Goal: Task Accomplishment & Management: Complete application form

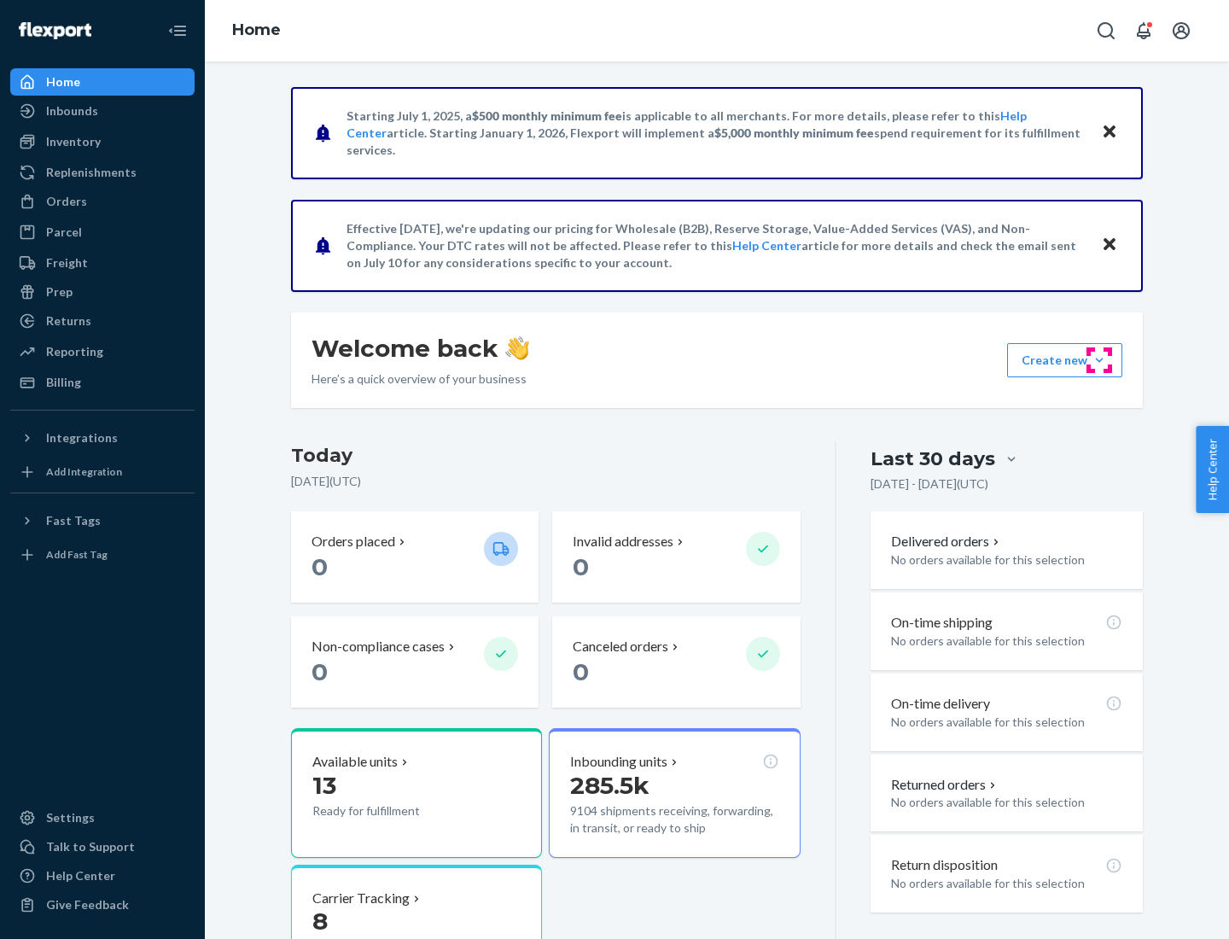
click at [1100, 360] on button "Create new Create new inbound Create new order Create new product" at bounding box center [1064, 360] width 115 height 34
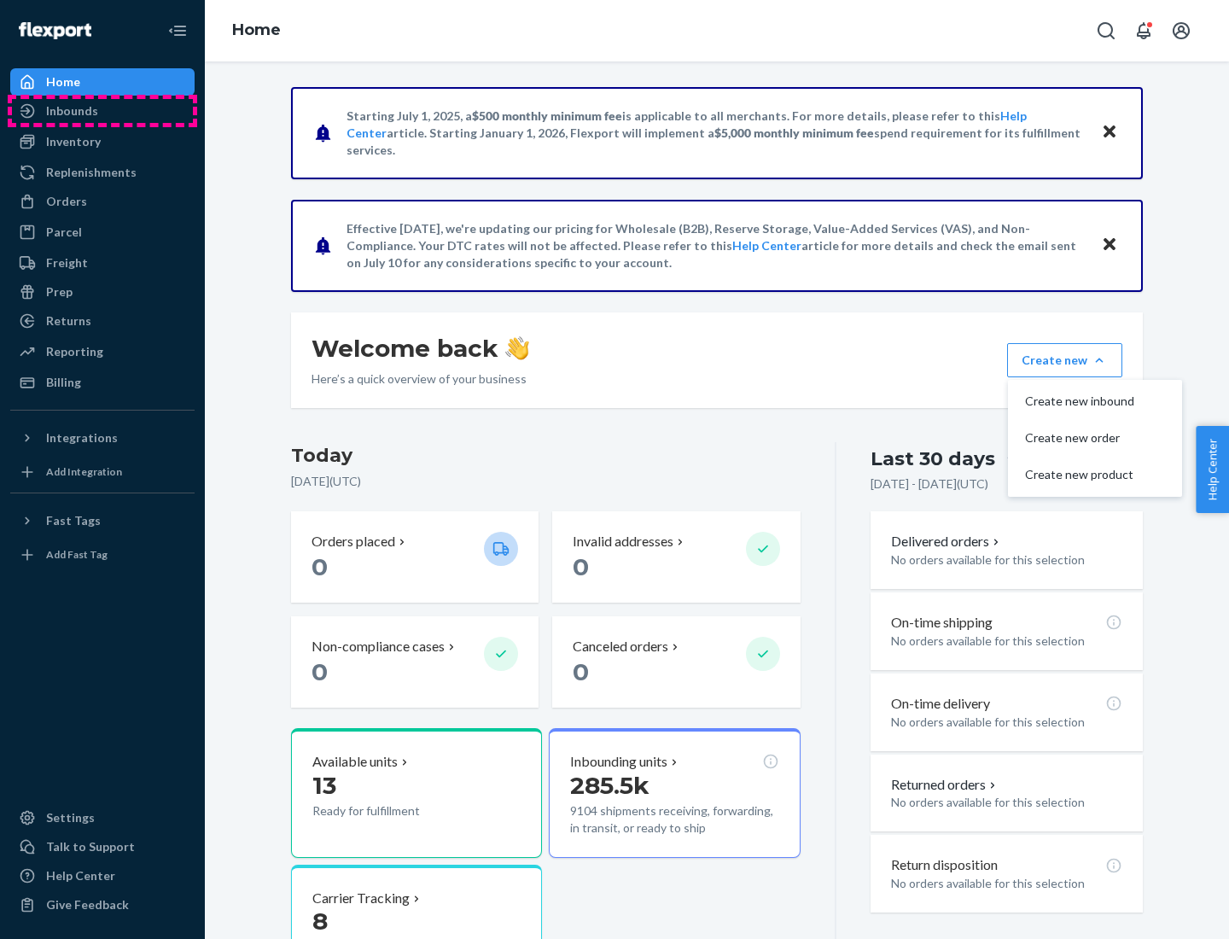
click at [102, 111] on div "Inbounds" at bounding box center [102, 111] width 181 height 24
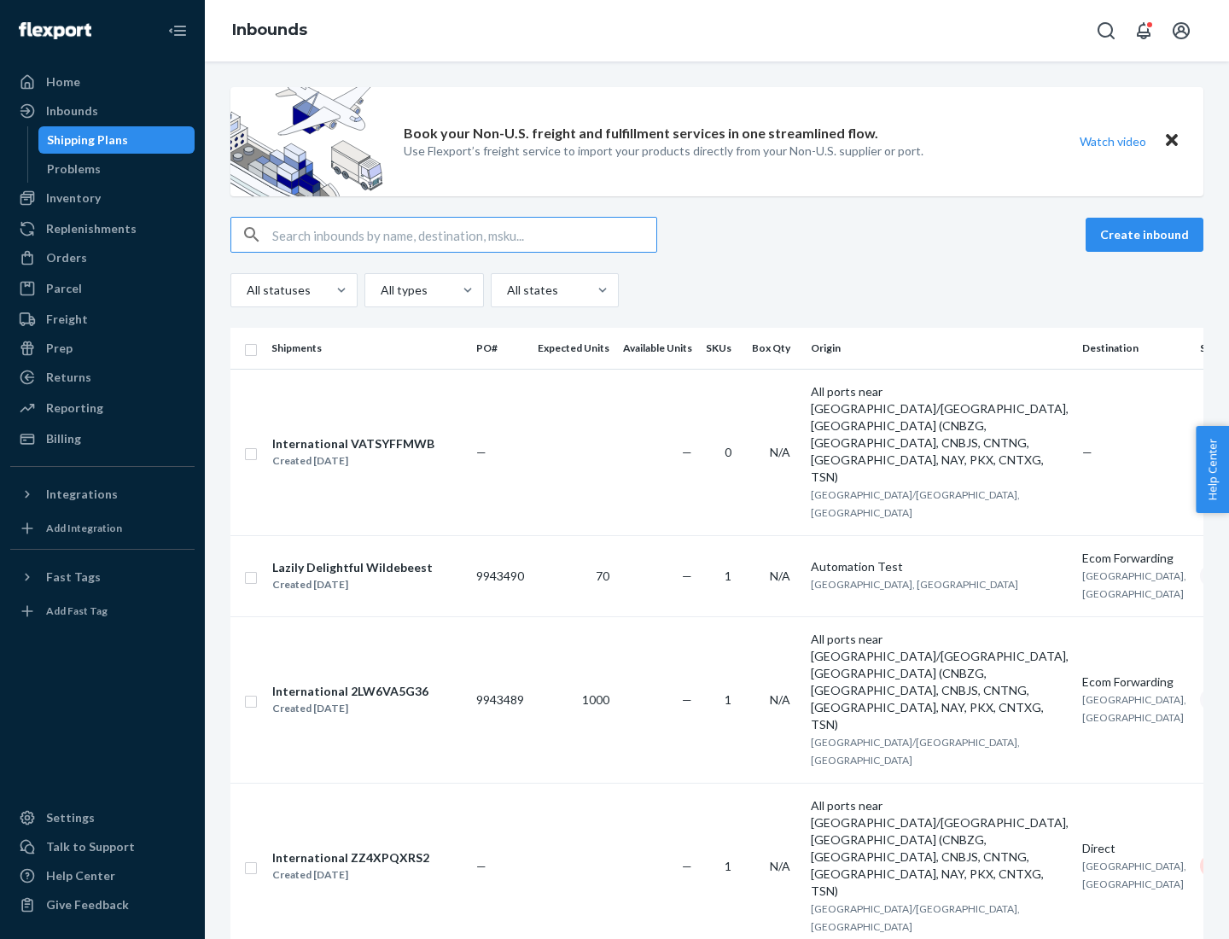
click at [1148, 235] on button "Create inbound" at bounding box center [1145, 235] width 118 height 34
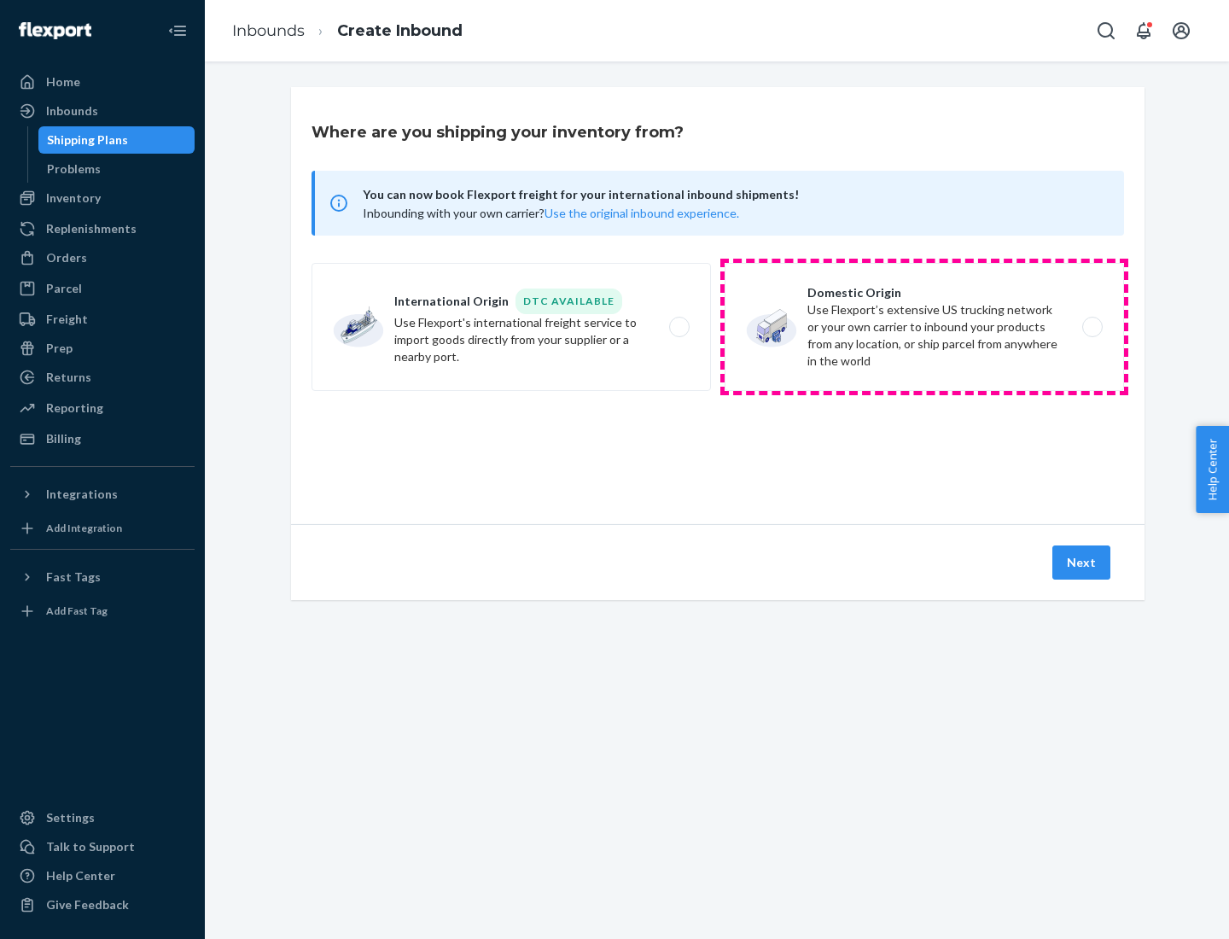
click at [925, 327] on label "Domestic Origin Use Flexport’s extensive US trucking network or your own carrie…" at bounding box center [925, 327] width 400 height 128
click at [1092, 327] on input "Domestic Origin Use Flexport’s extensive US trucking network or your own carrie…" at bounding box center [1097, 327] width 11 height 11
radio input "true"
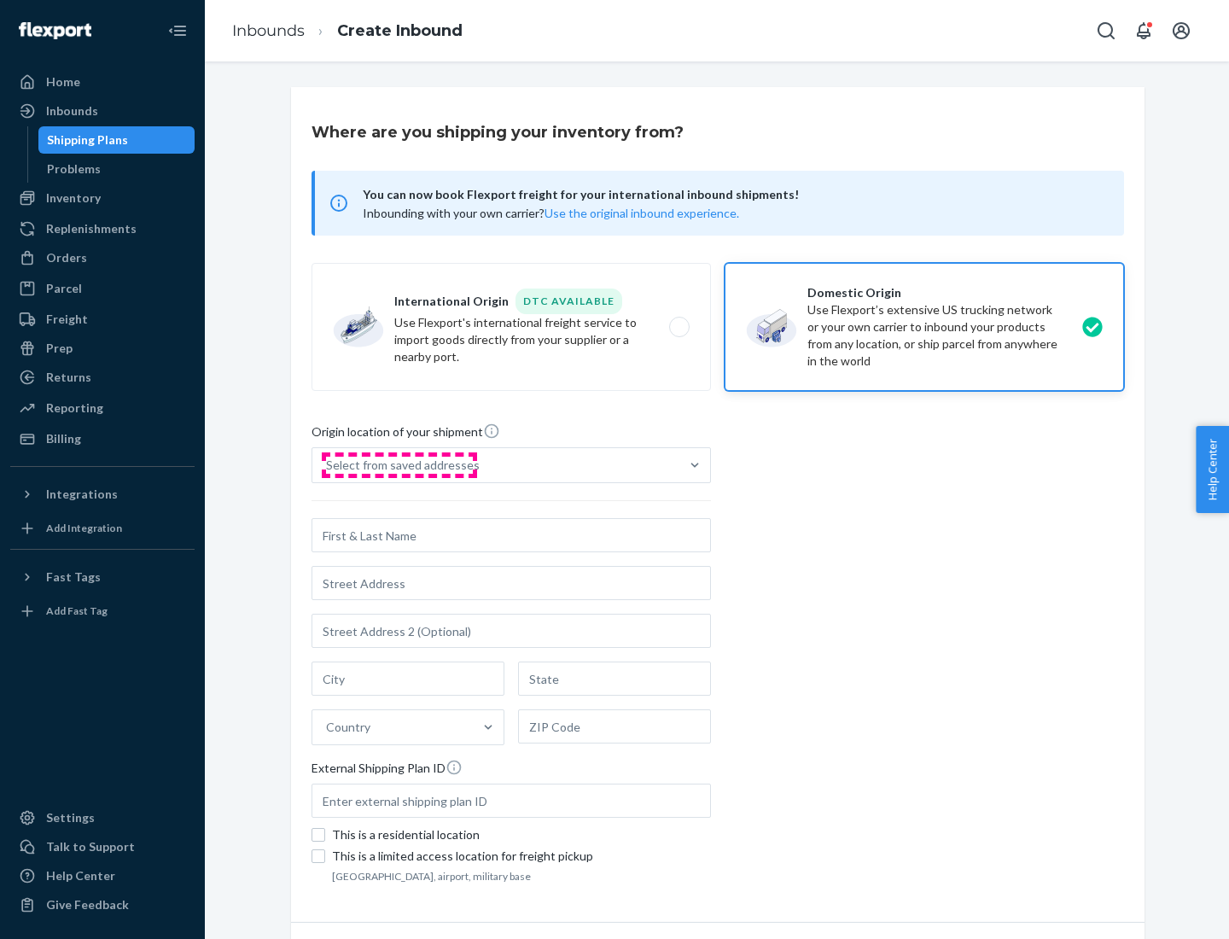
click at [399, 465] on div "Select from saved addresses" at bounding box center [403, 465] width 154 height 17
click at [328, 465] on input "Select from saved addresses" at bounding box center [327, 465] width 2 height 17
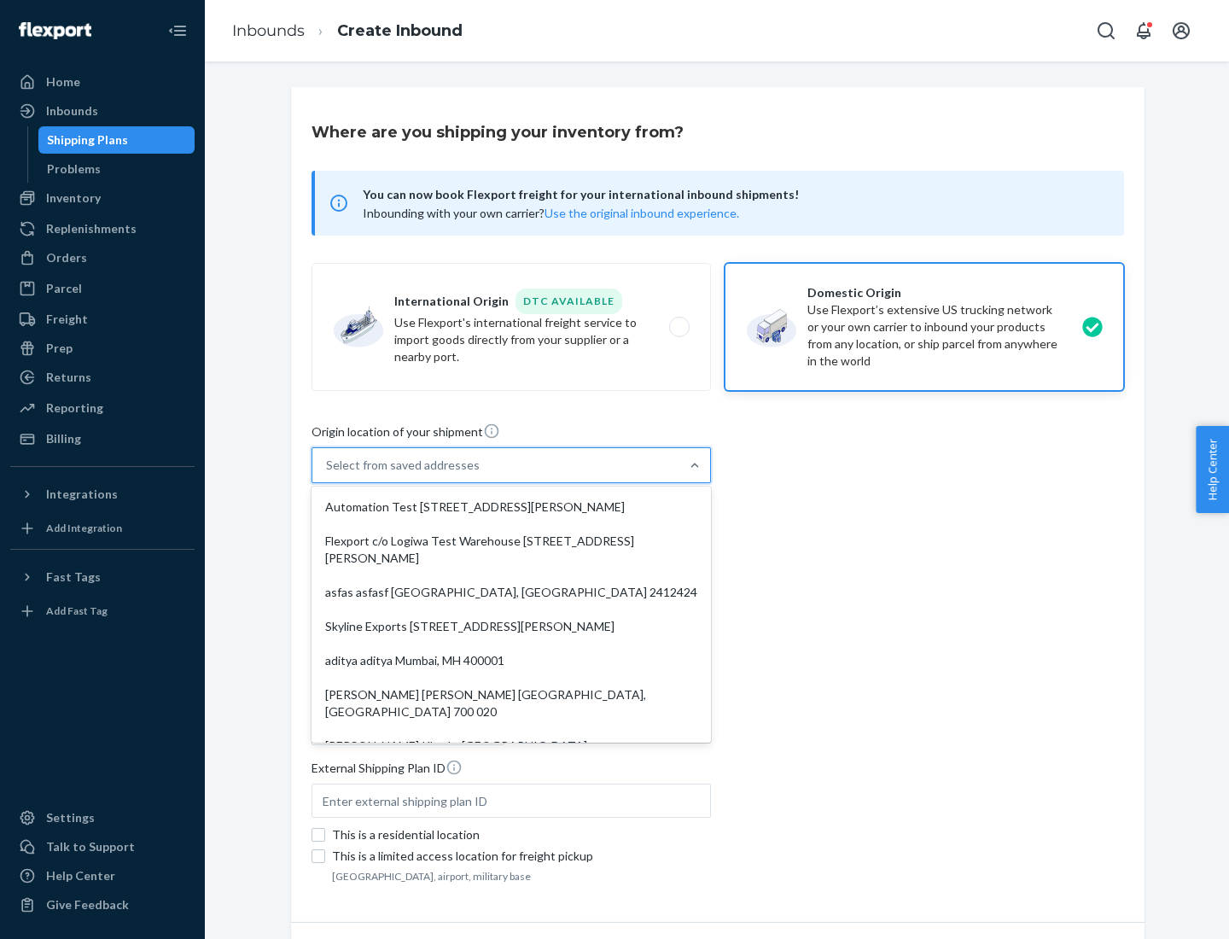
scroll to position [7, 0]
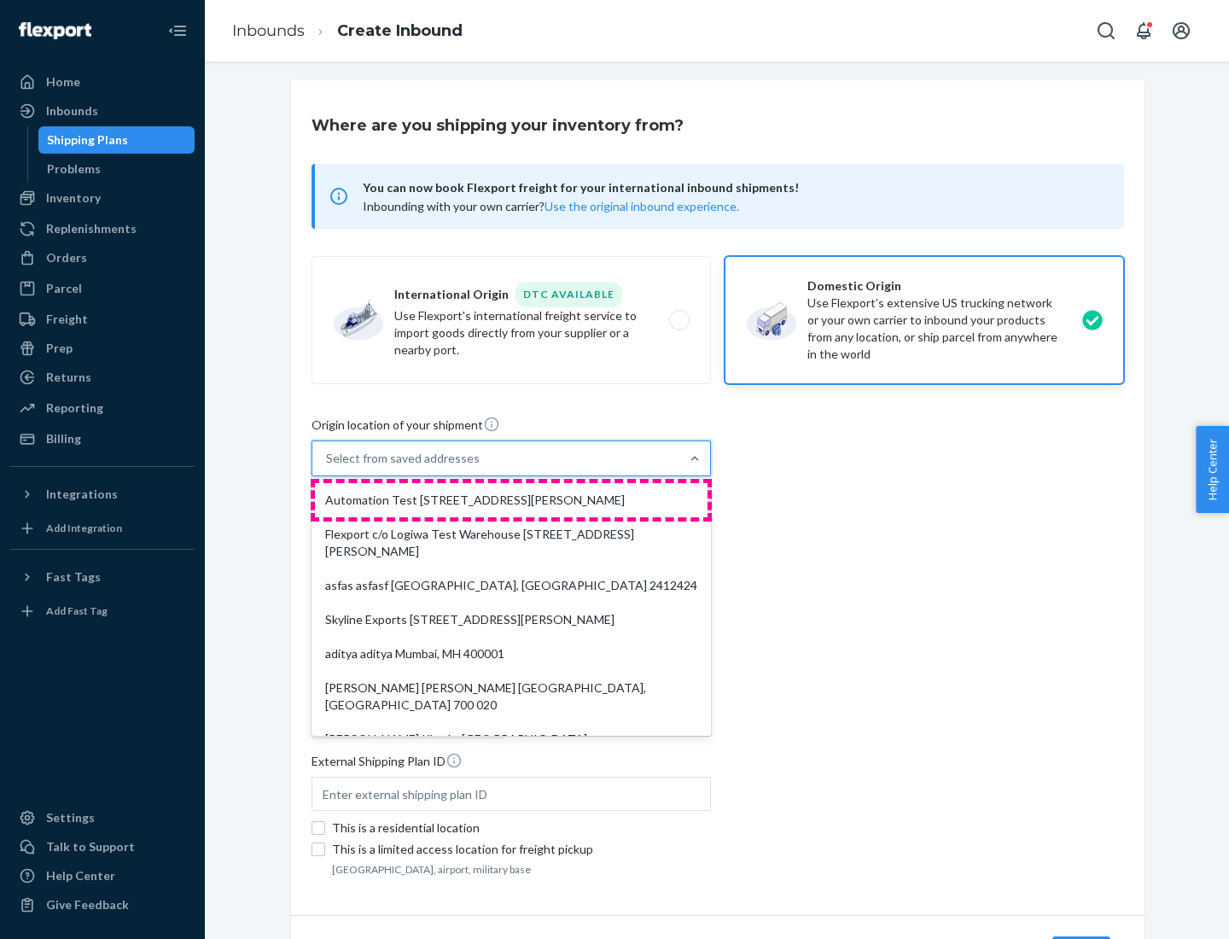
click at [511, 500] on div "Automation Test [STREET_ADDRESS][PERSON_NAME]" at bounding box center [511, 500] width 393 height 34
click at [328, 467] on input "option Automation Test [STREET_ADDRESS][PERSON_NAME]. 9 results available. Use …" at bounding box center [327, 458] width 2 height 17
type input "Automation Test"
type input "9th Floor"
type input "[GEOGRAPHIC_DATA]"
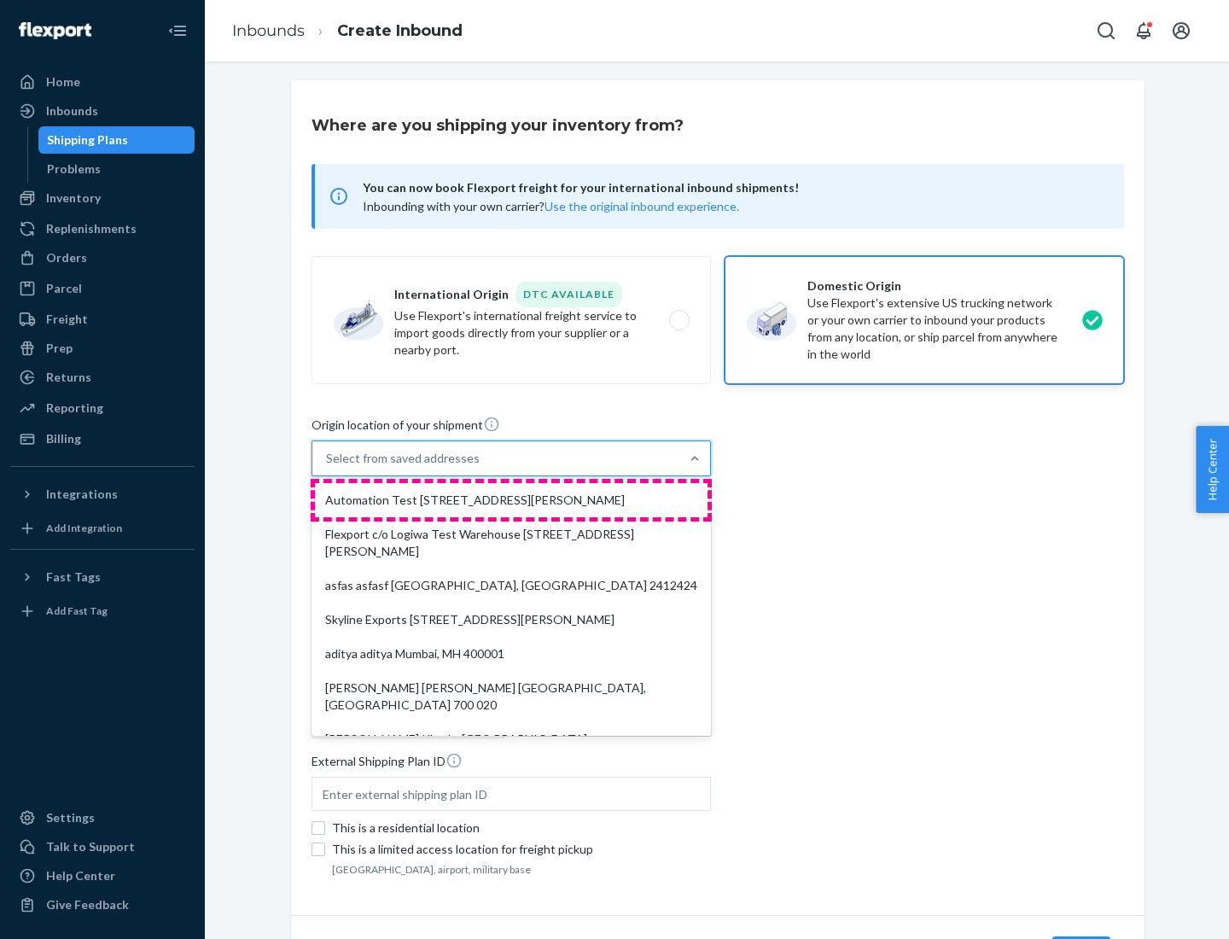
type input "CA"
type input "94104"
type input "[STREET_ADDRESS][PERSON_NAME]"
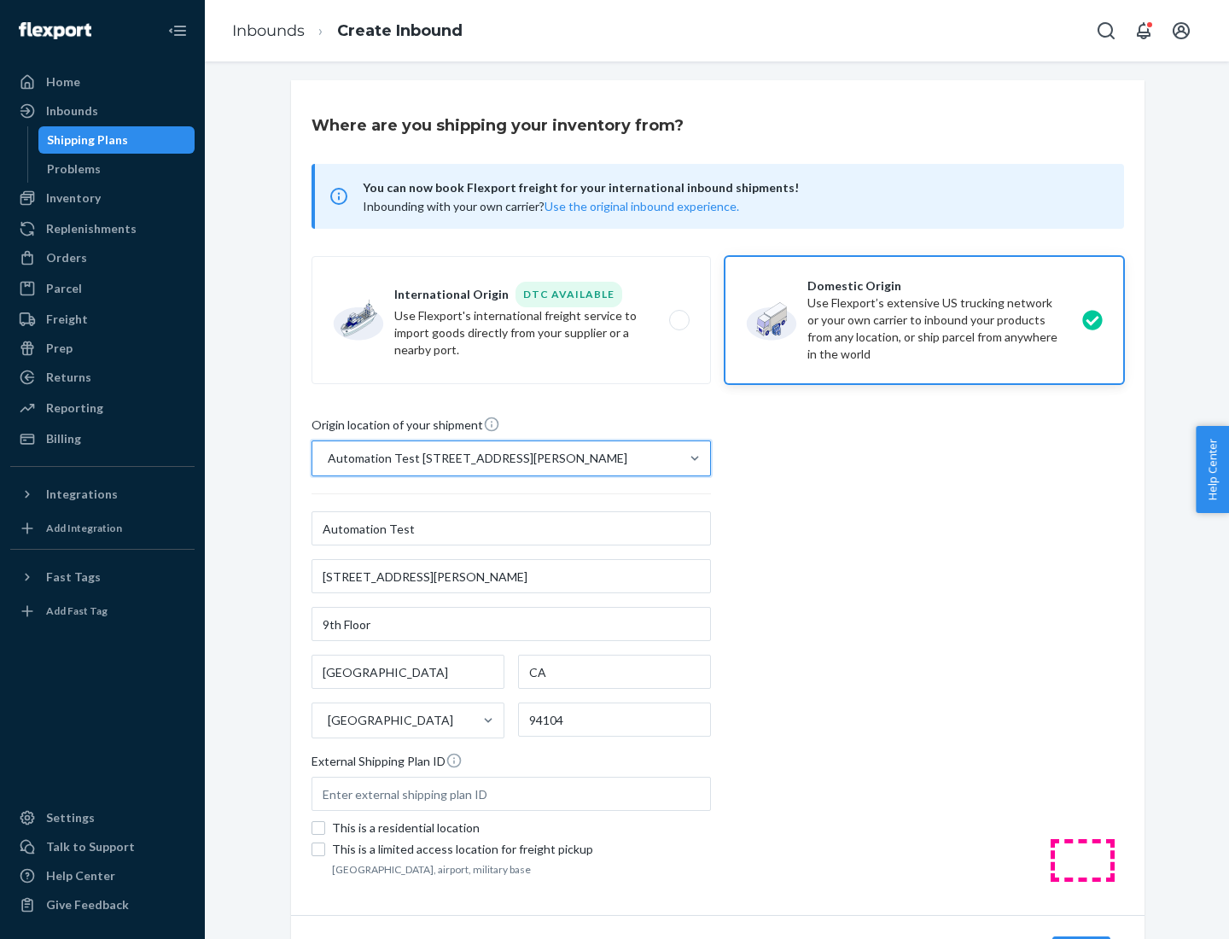
scroll to position [100, 0]
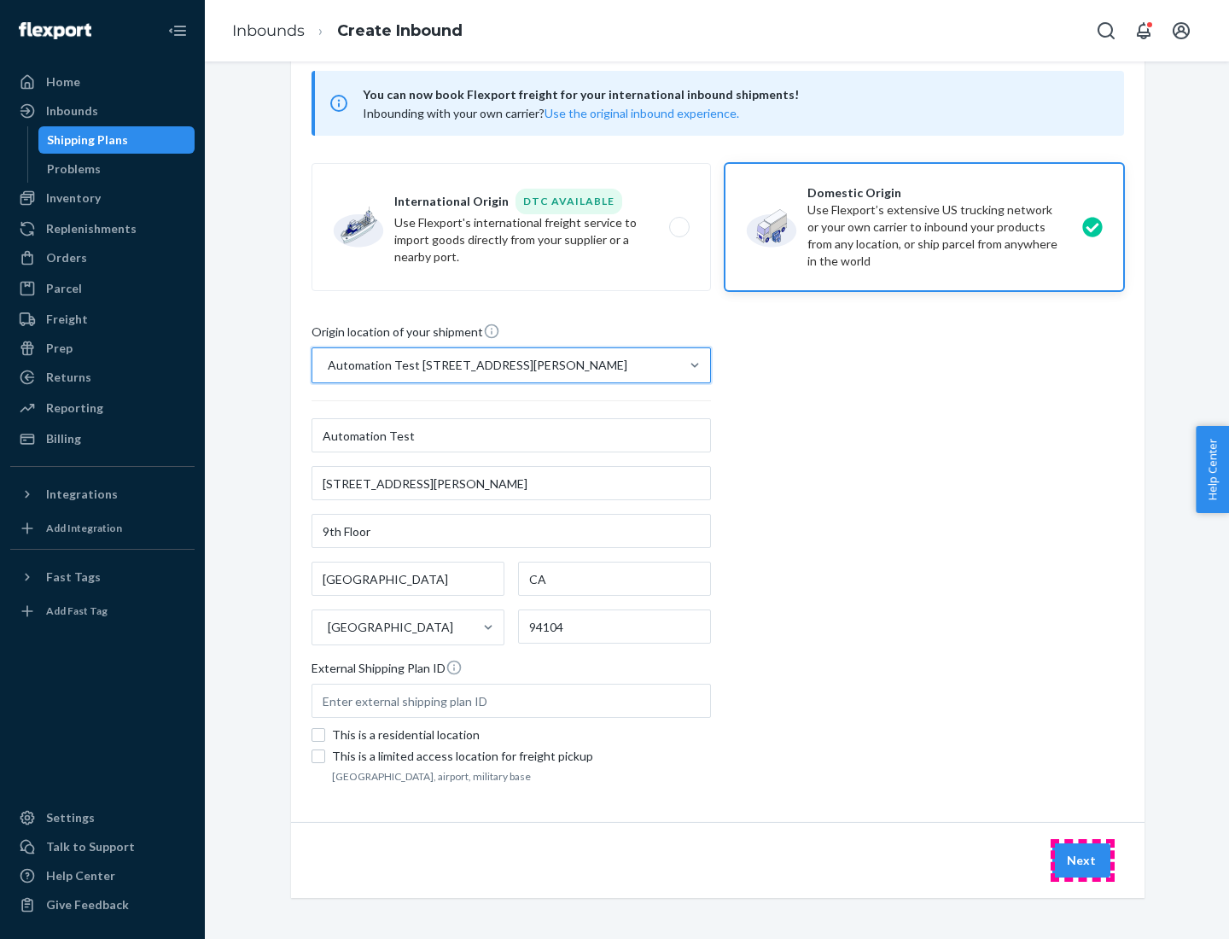
click at [1083, 861] on button "Next" at bounding box center [1082, 861] width 58 height 34
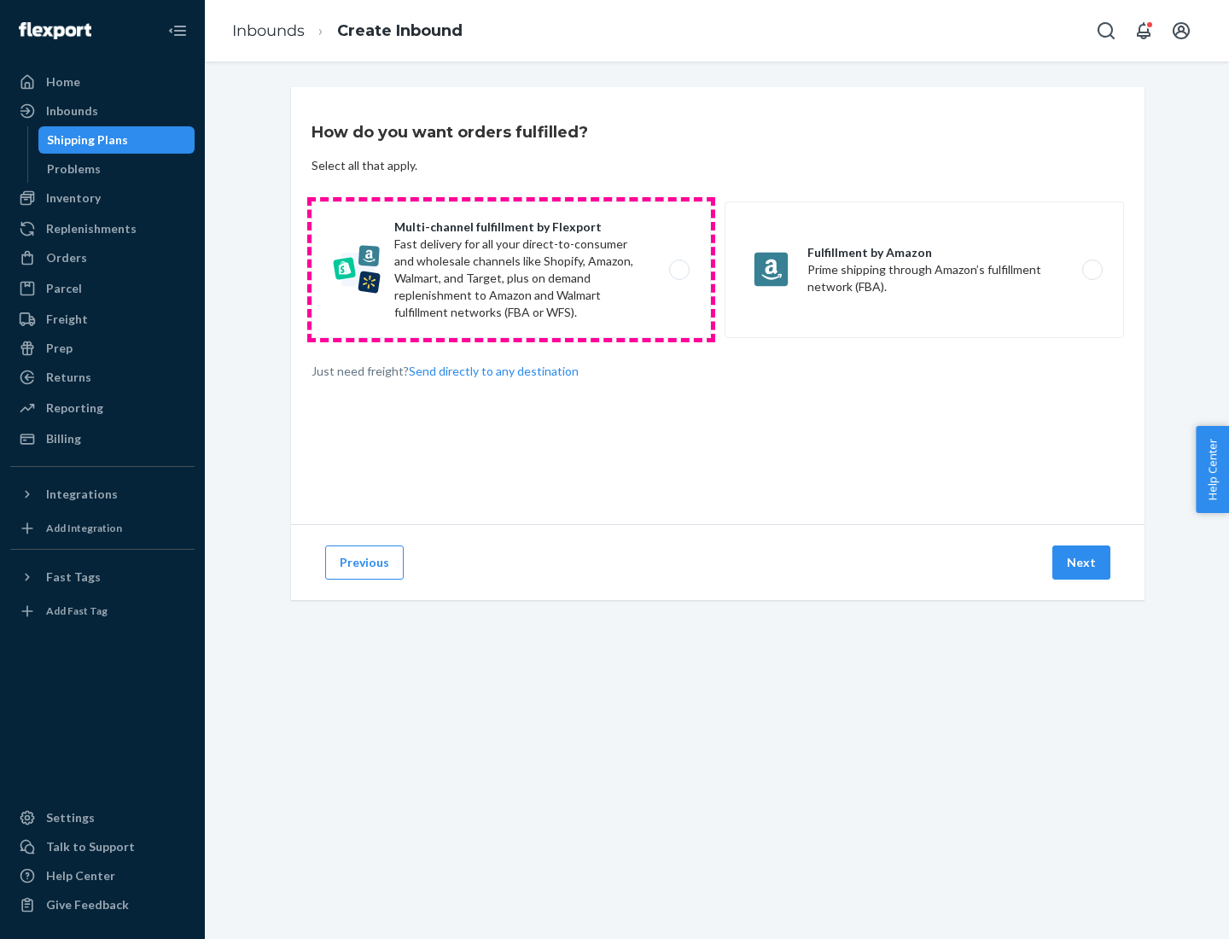
click at [511, 270] on label "Multi-channel fulfillment by Flexport Fast delivery for all your direct-to-cons…" at bounding box center [512, 269] width 400 height 137
click at [679, 270] on input "Multi-channel fulfillment by Flexport Fast delivery for all your direct-to-cons…" at bounding box center [684, 270] width 11 height 11
radio input "true"
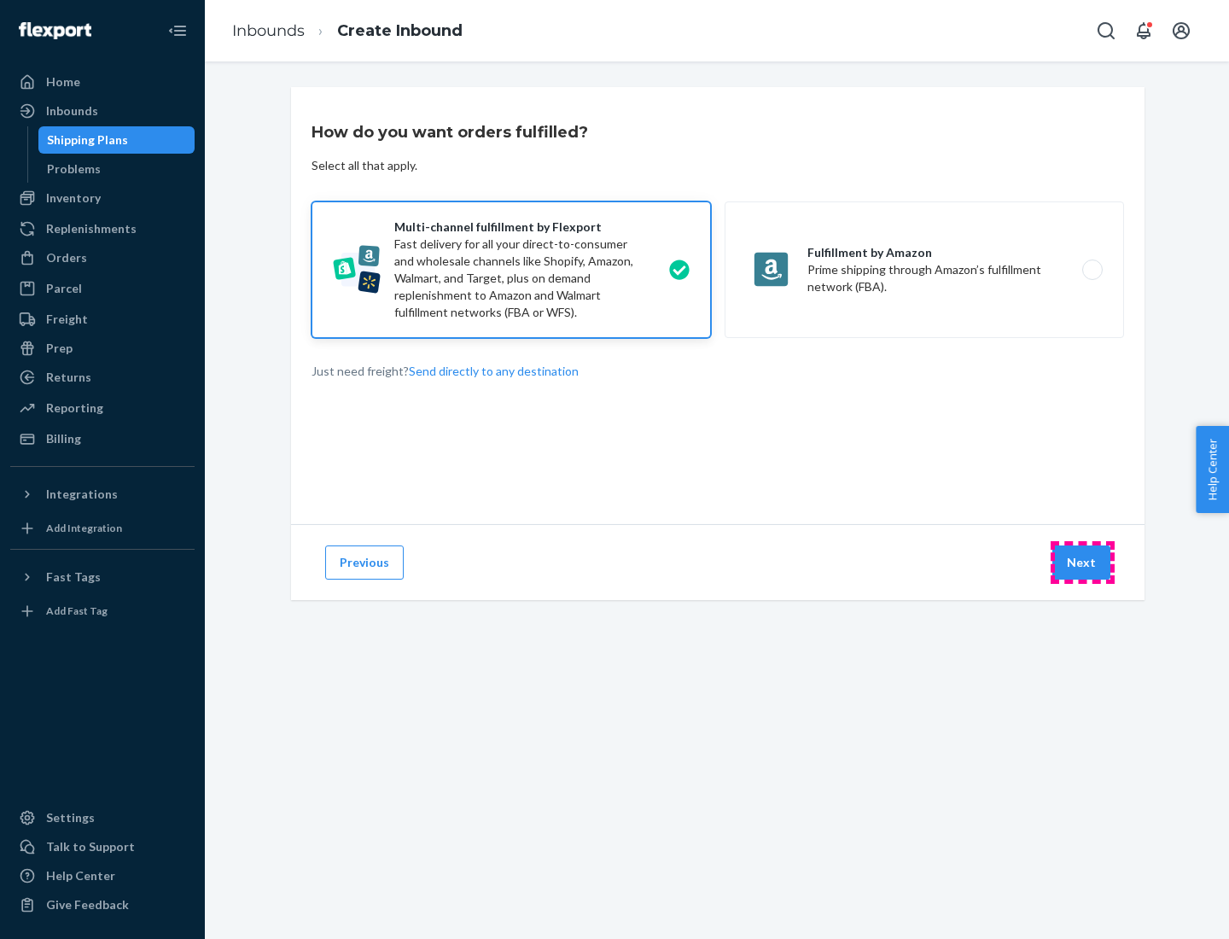
click at [1083, 563] on button "Next" at bounding box center [1082, 563] width 58 height 34
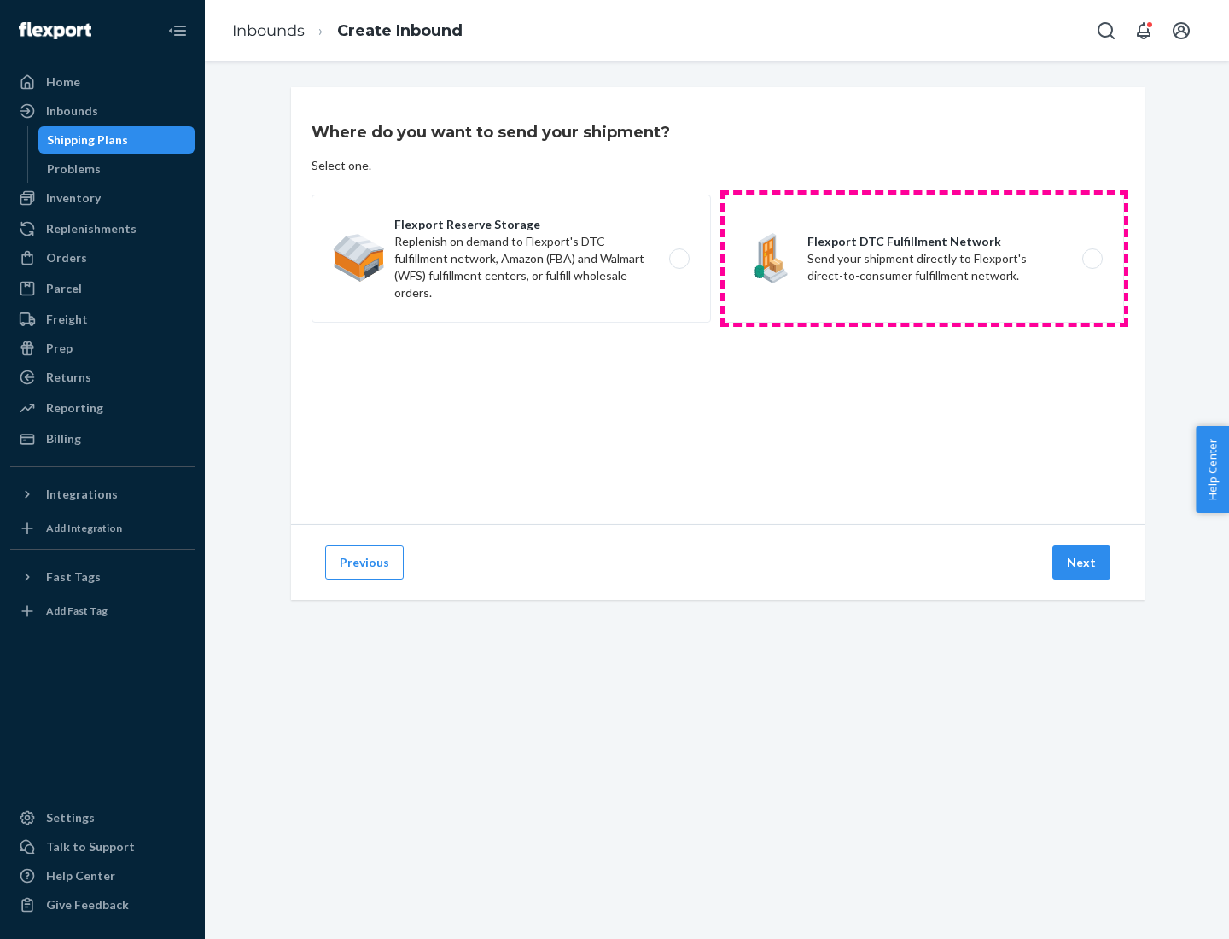
click at [925, 259] on label "Flexport DTC Fulfillment Network Send your shipment directly to Flexport's dire…" at bounding box center [925, 259] width 400 height 128
click at [1092, 259] on input "Flexport DTC Fulfillment Network Send your shipment directly to Flexport's dire…" at bounding box center [1097, 259] width 11 height 11
radio input "true"
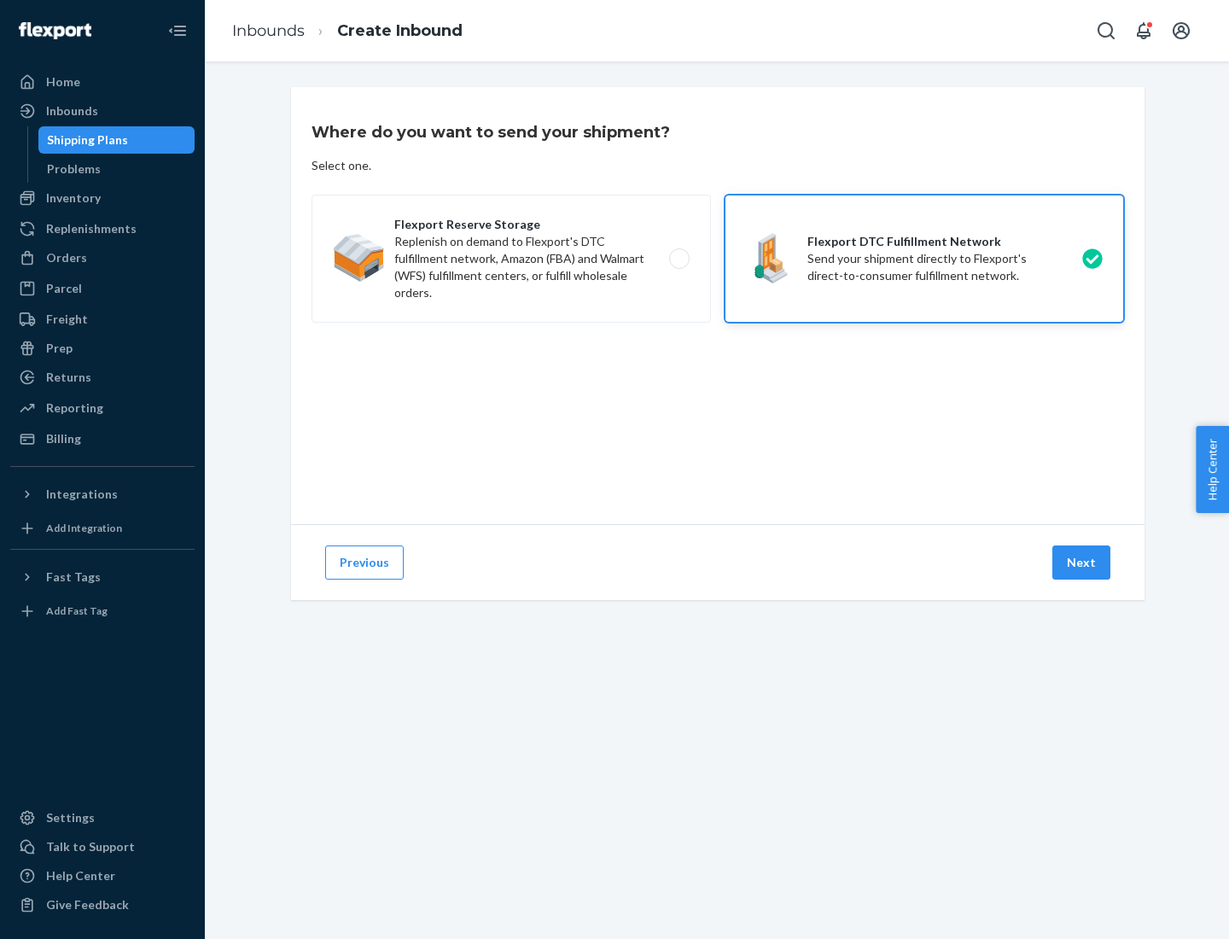
click at [1083, 563] on button "Next" at bounding box center [1082, 563] width 58 height 34
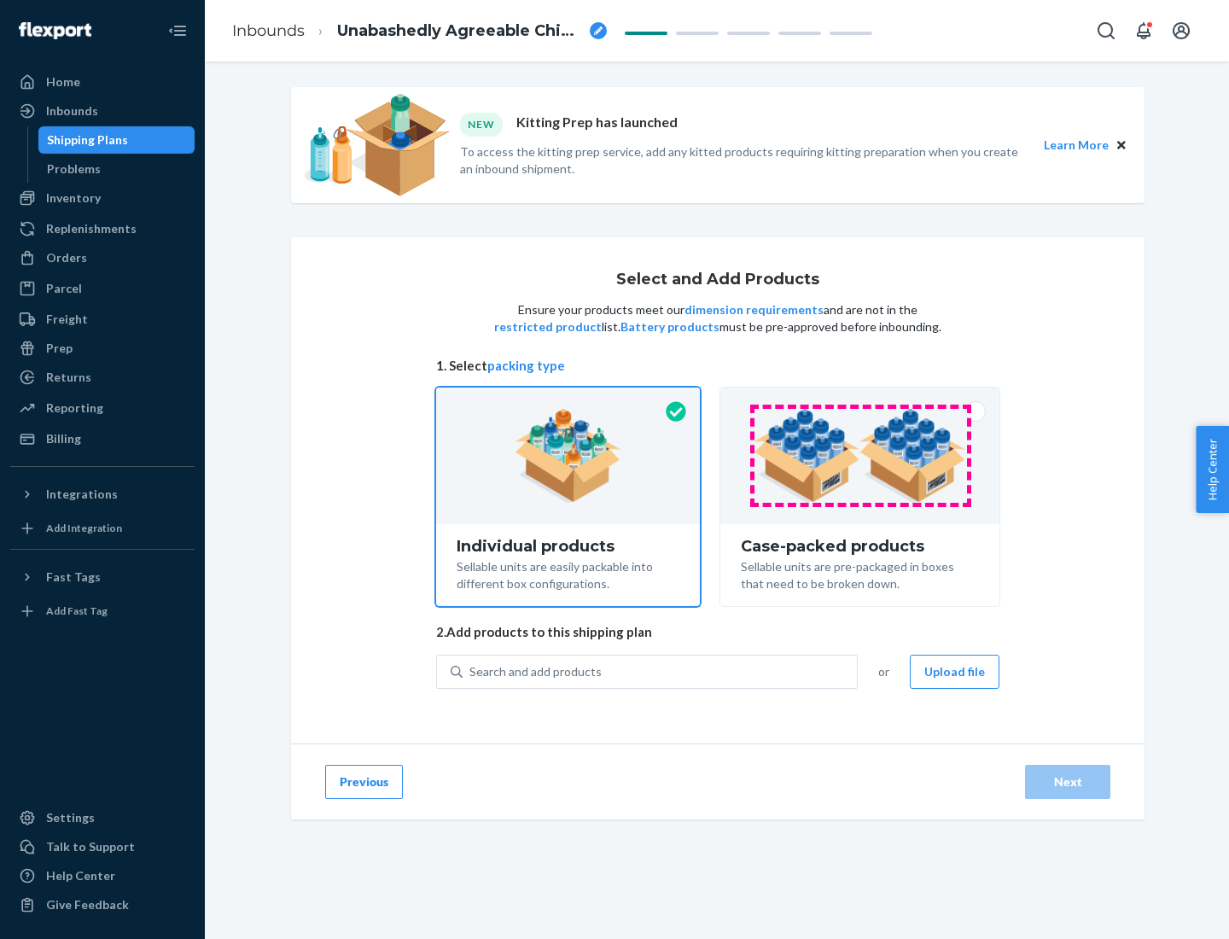
click at [861, 456] on img at bounding box center [860, 456] width 213 height 94
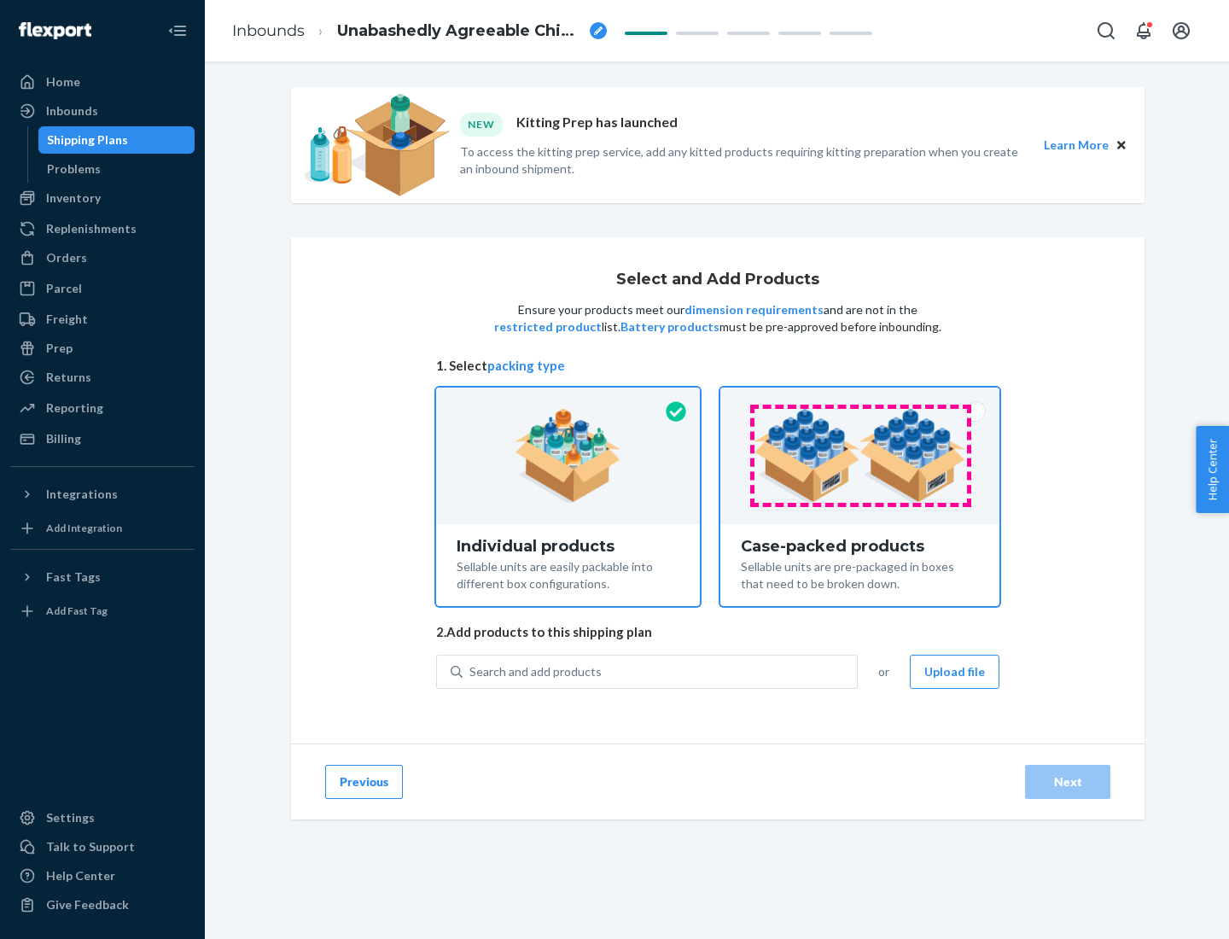
click at [861, 399] on input "Case-packed products Sellable units are pre-packaged in boxes that need to be b…" at bounding box center [860, 393] width 11 height 11
radio input "true"
radio input "false"
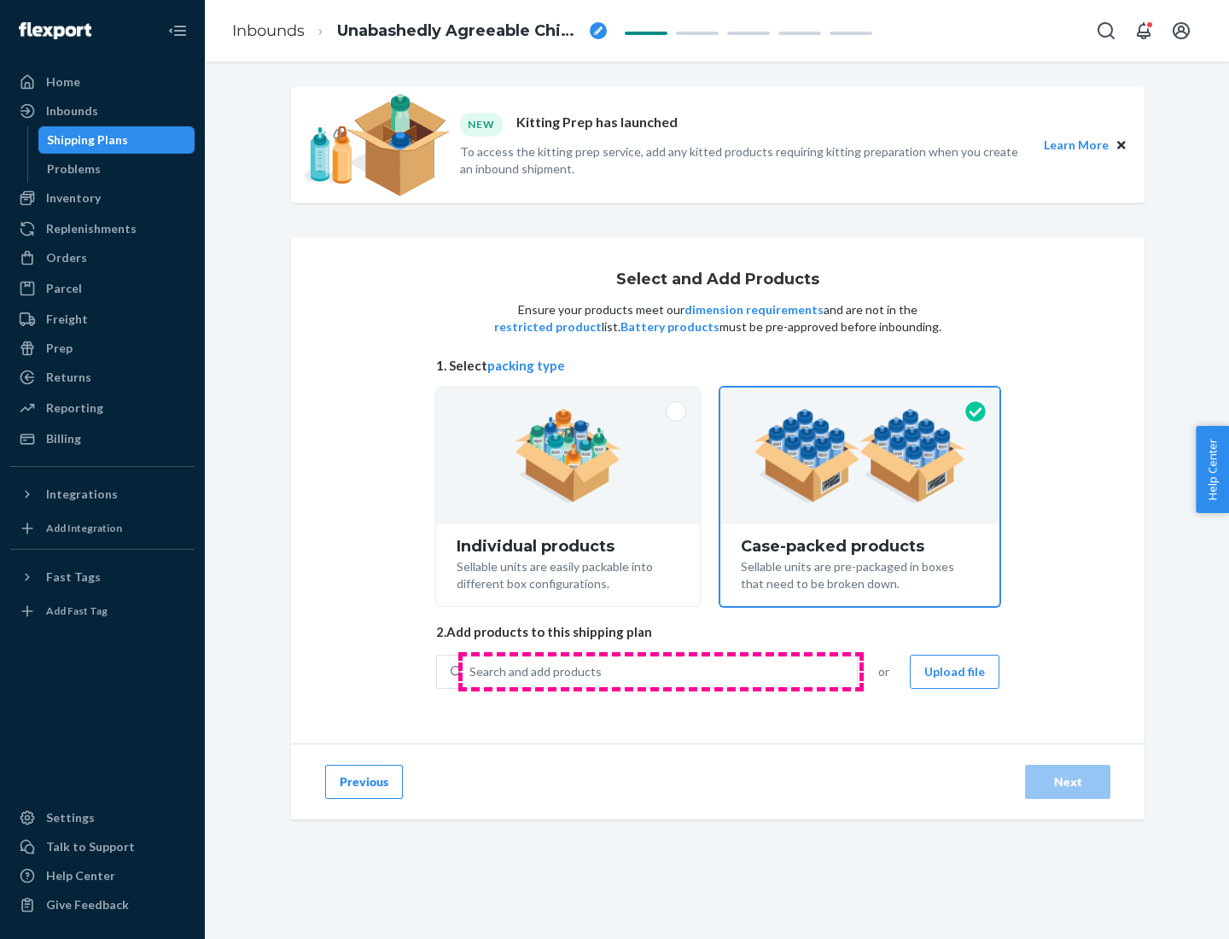
click at [661, 671] on div "Search and add products" at bounding box center [660, 672] width 394 height 31
click at [471, 671] on input "Search and add products" at bounding box center [471, 671] width 2 height 17
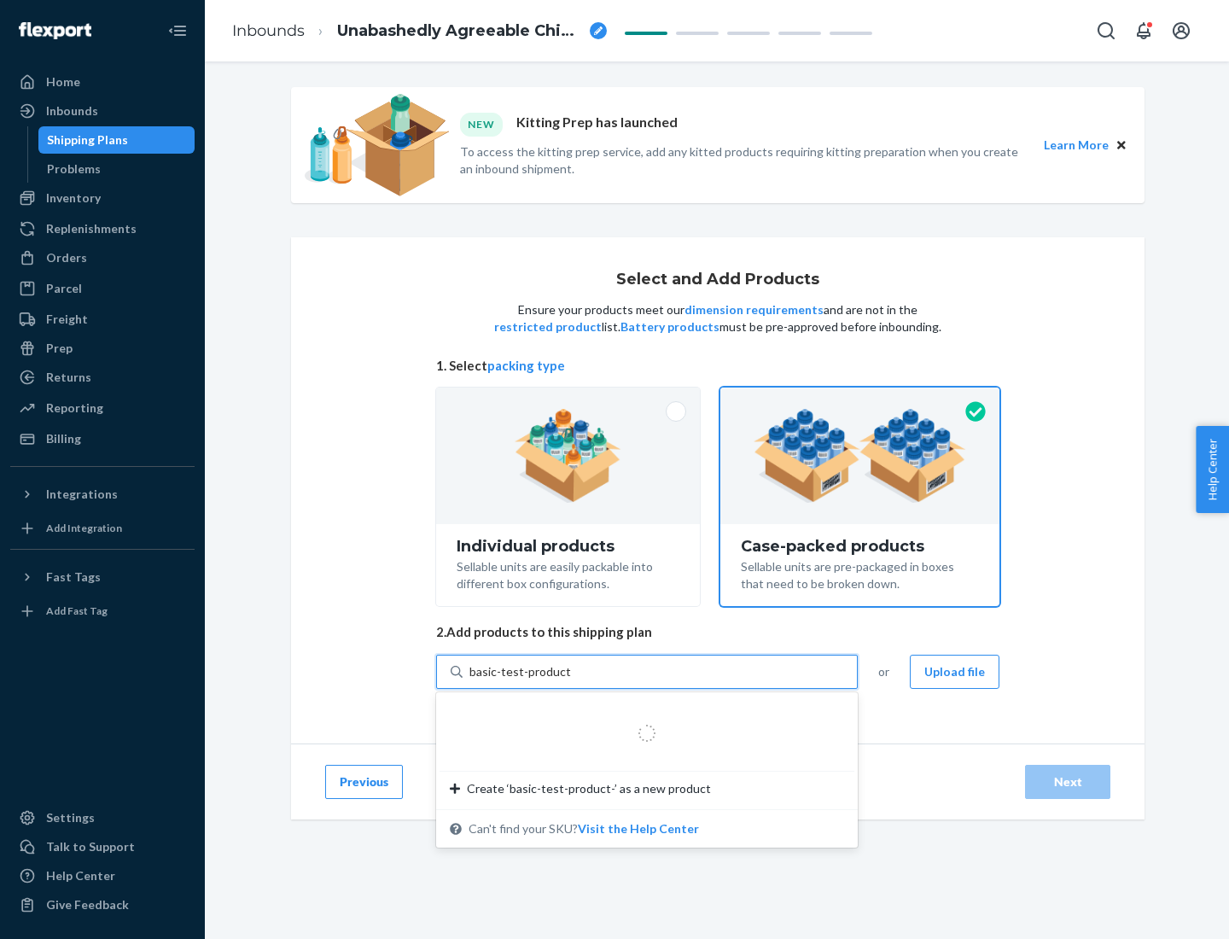
type input "basic-test-product-1"
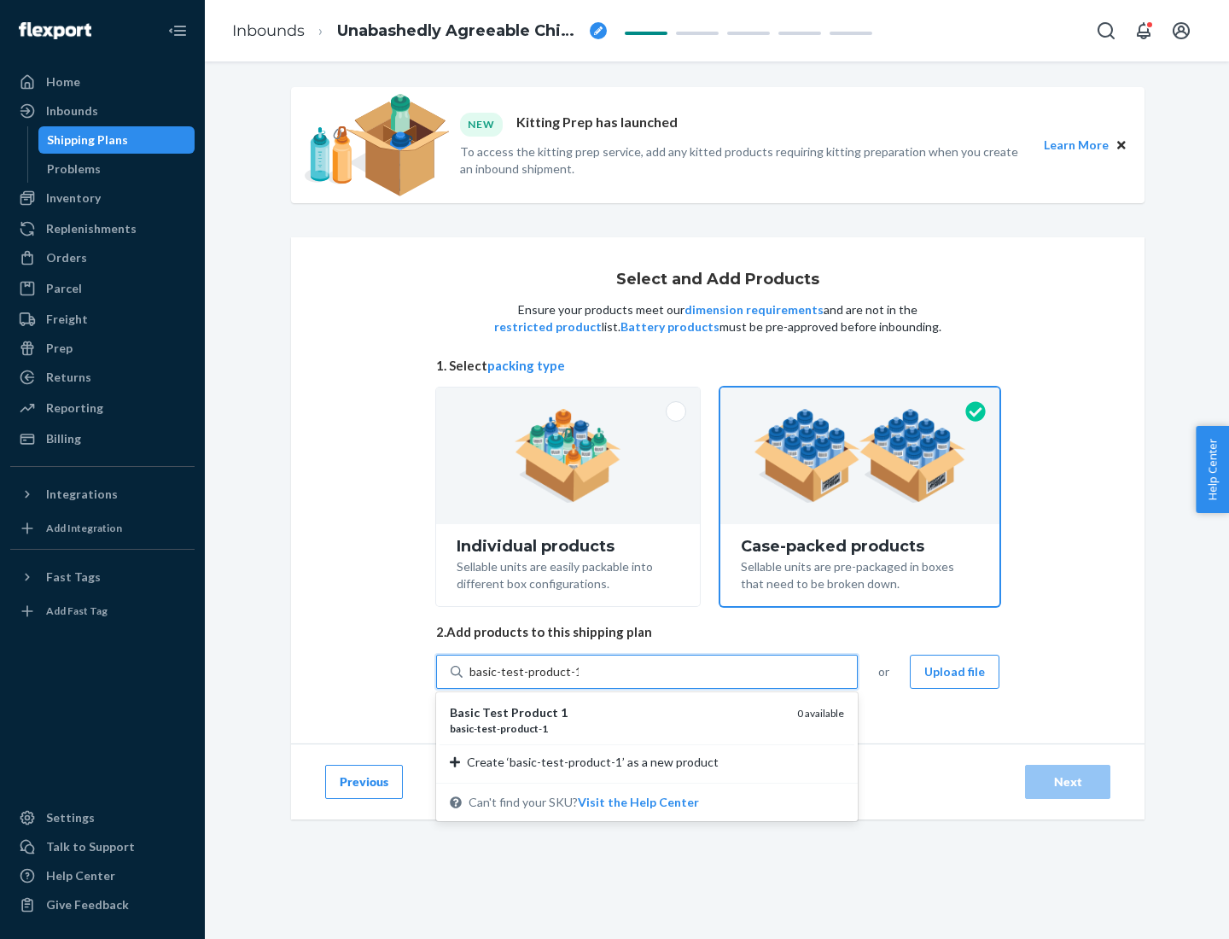
click at [617, 728] on div "basic - test - product - 1" at bounding box center [617, 728] width 334 height 15
click at [579, 680] on input "basic-test-product-1" at bounding box center [524, 671] width 109 height 17
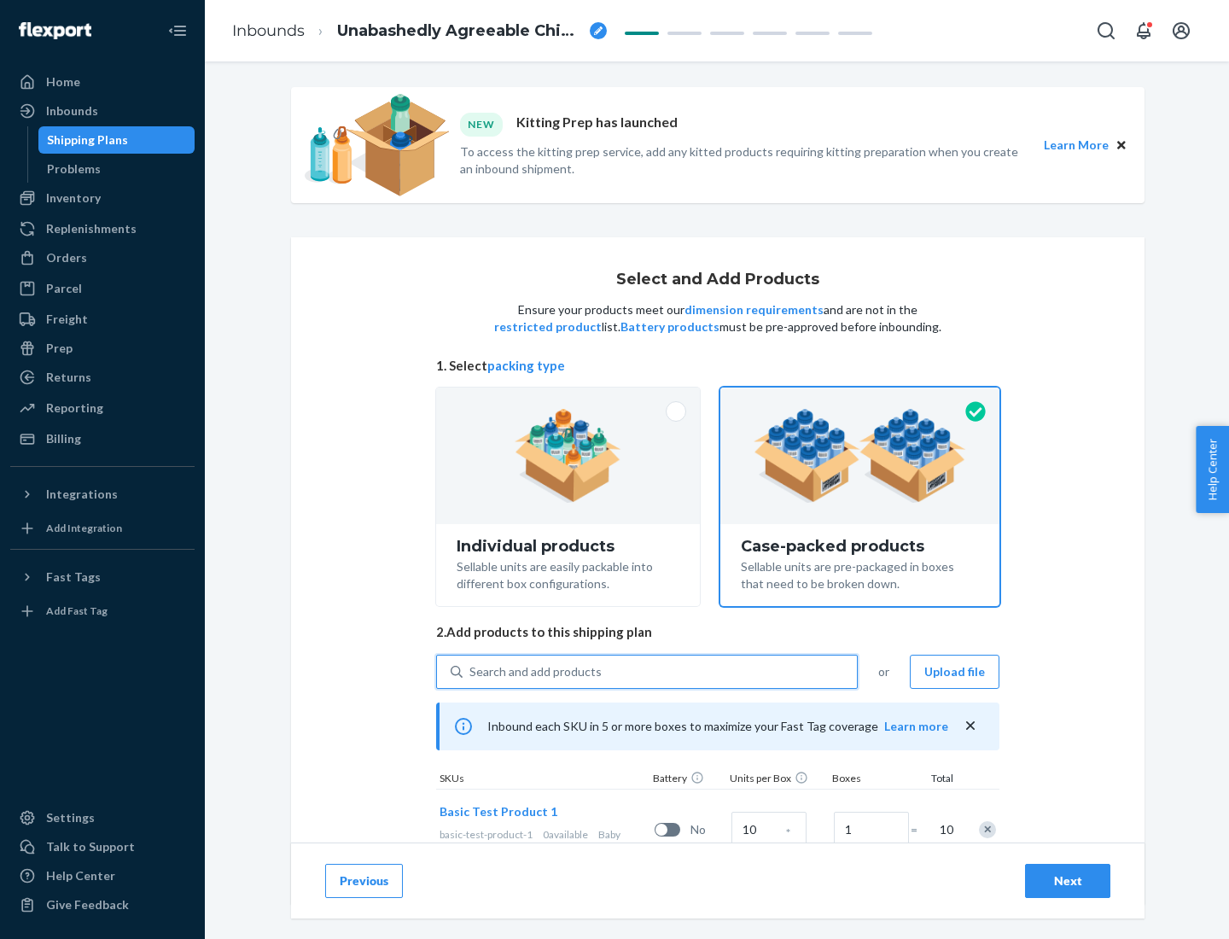
scroll to position [61, 0]
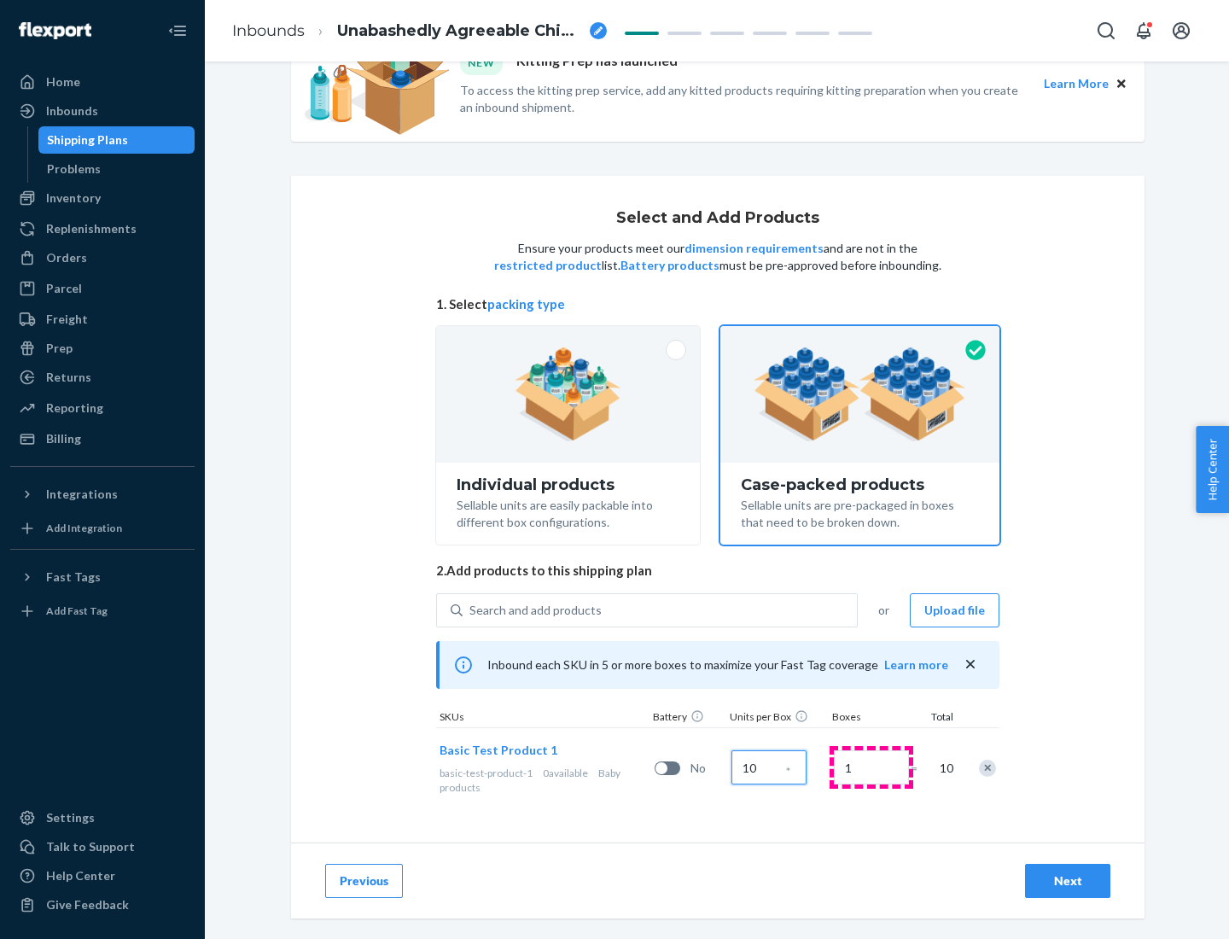
type input "10"
type input "7"
click at [1068, 881] on div "Next" at bounding box center [1068, 881] width 56 height 17
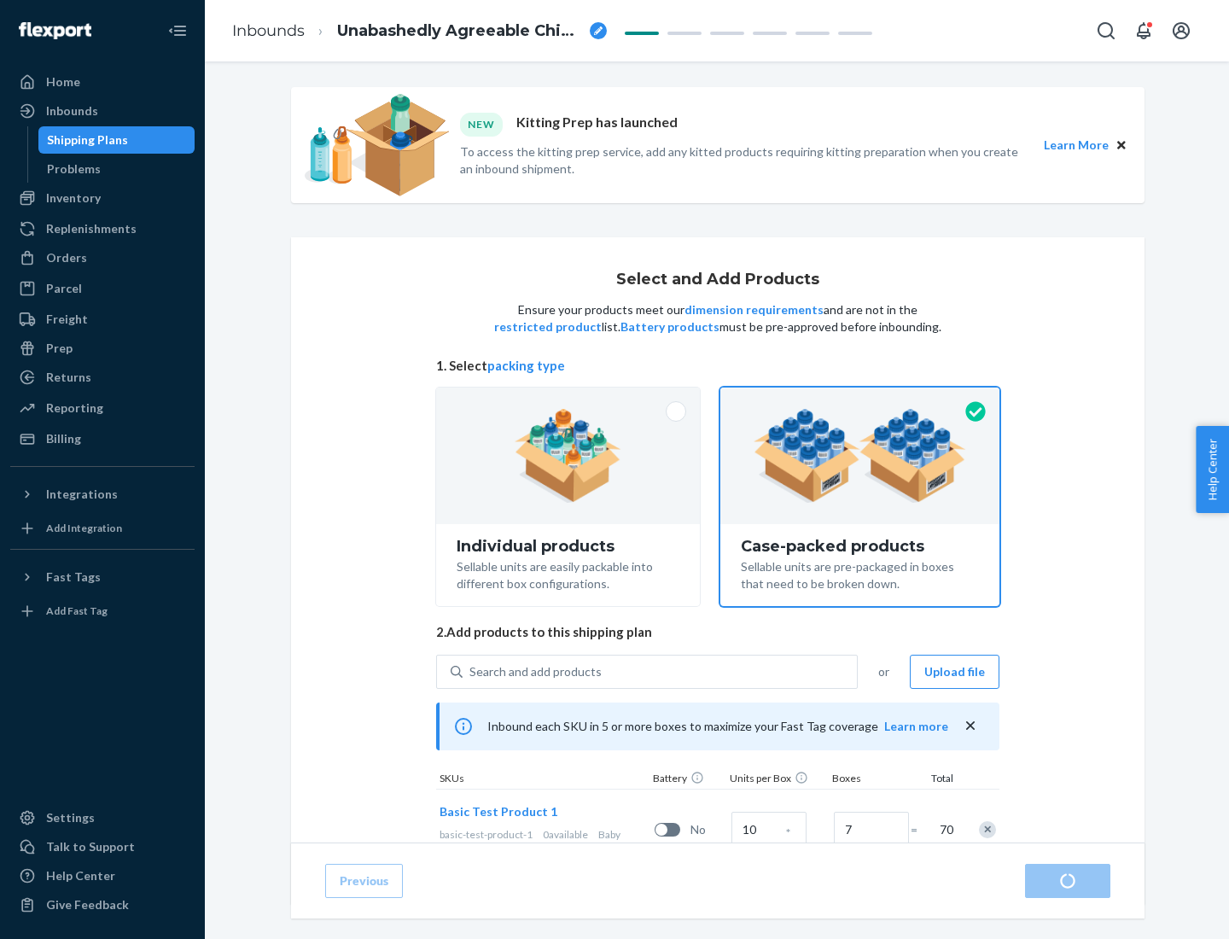
radio input "true"
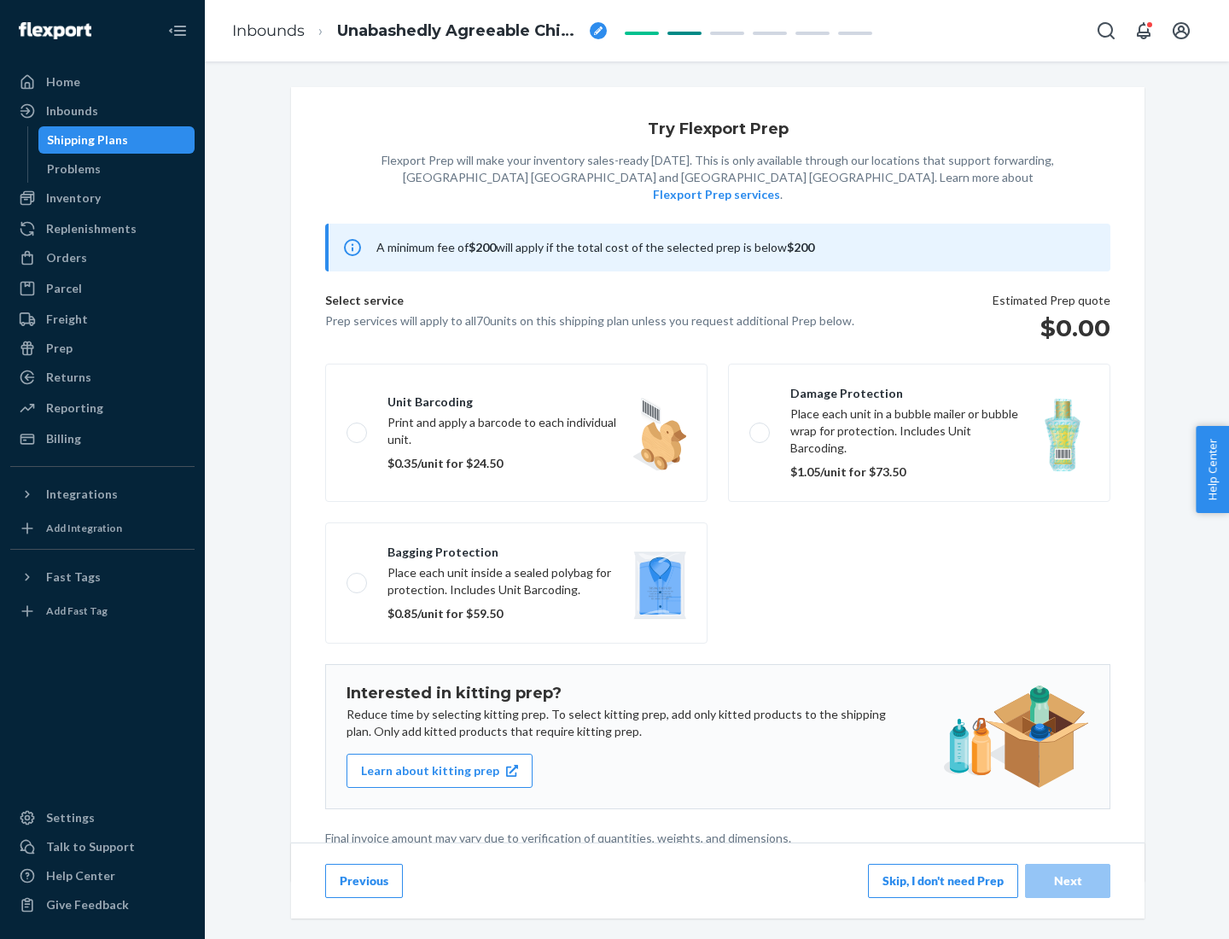
scroll to position [4, 0]
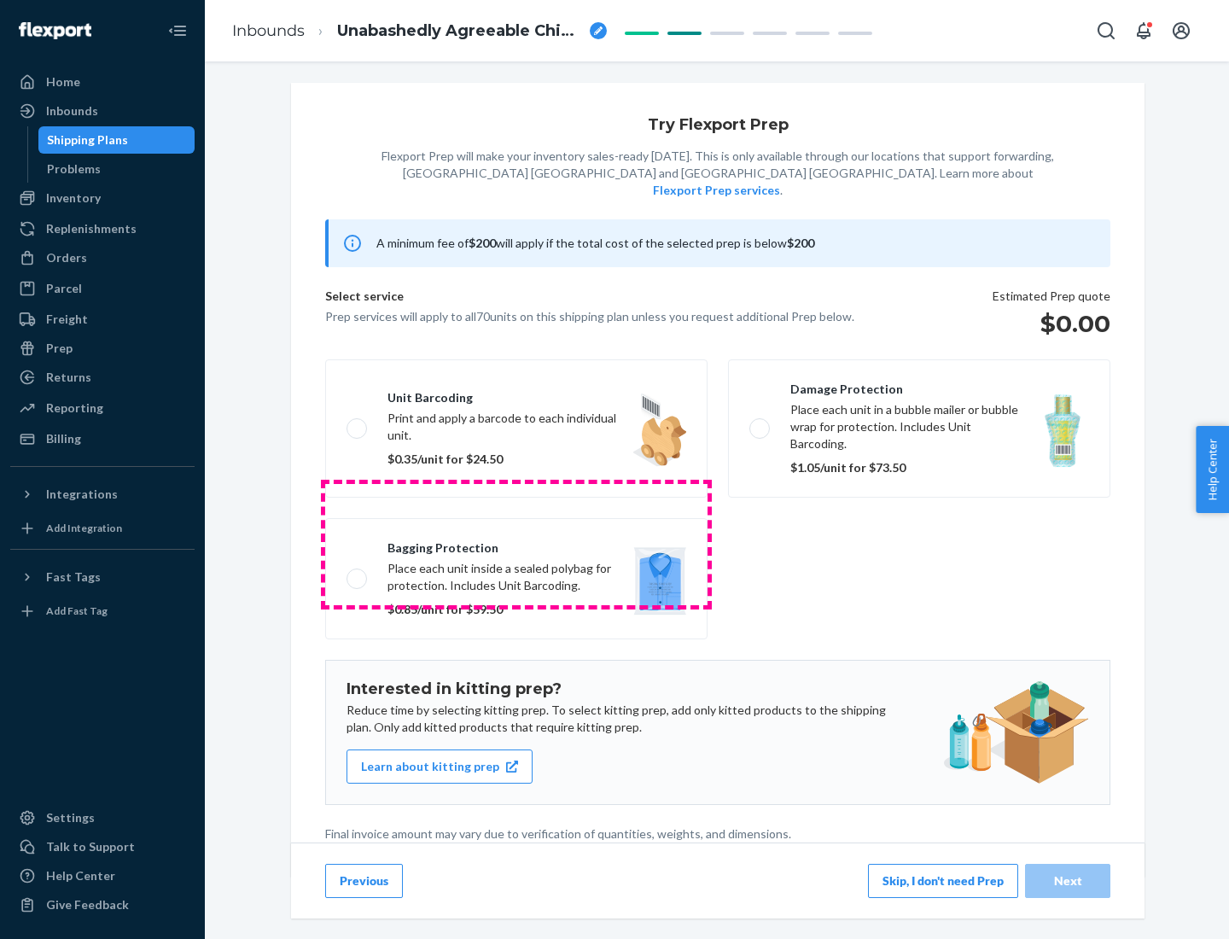
click at [517, 544] on label "Bagging protection Place each unit inside a sealed polybag for protection. Incl…" at bounding box center [516, 578] width 383 height 121
click at [358, 573] on input "Bagging protection Place each unit inside a sealed polybag for protection. Incl…" at bounding box center [352, 578] width 11 height 11
checkbox input "true"
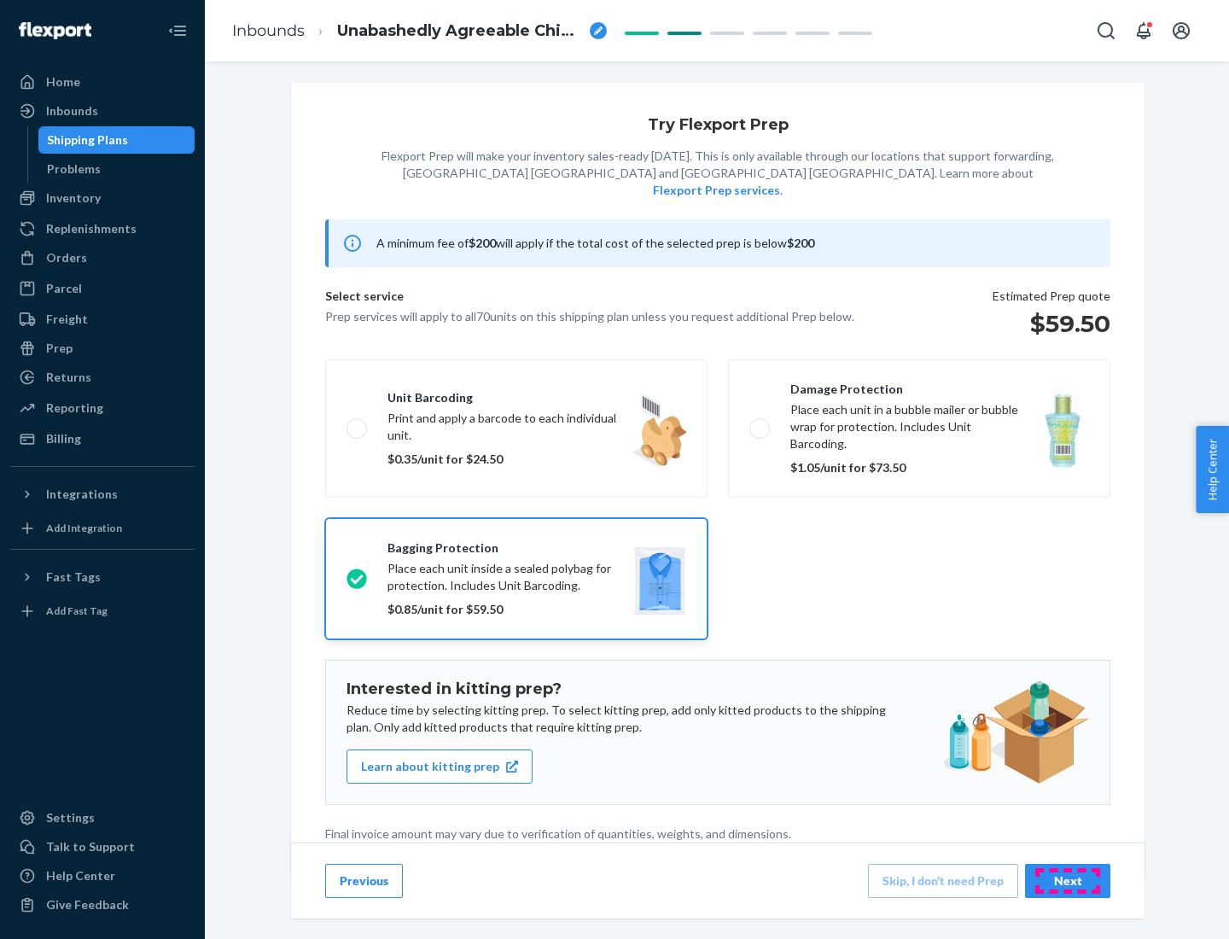
click at [1068, 880] on div "Next" at bounding box center [1068, 881] width 56 height 17
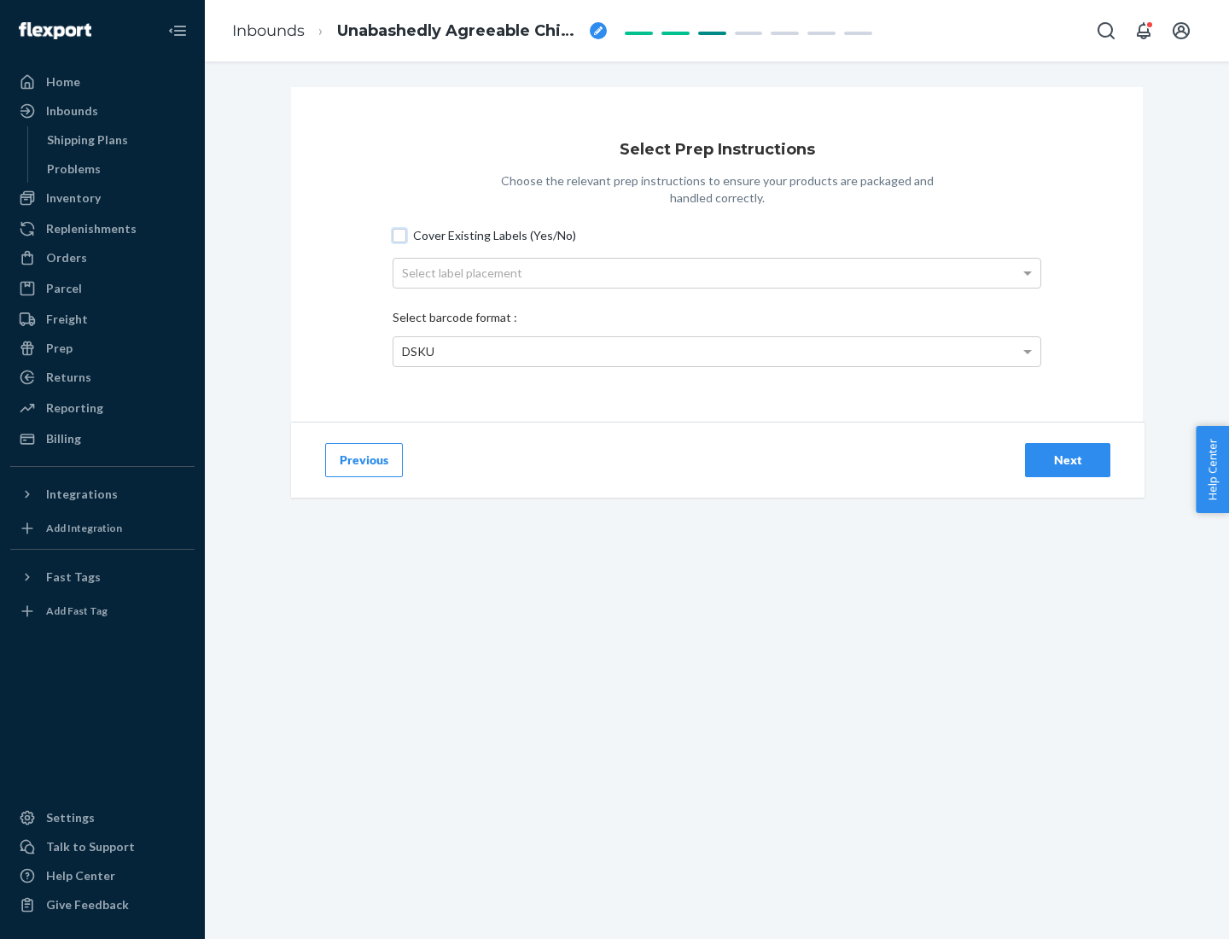
click at [400, 235] on input "Cover Existing Labels (Yes/No)" at bounding box center [400, 236] width 14 height 14
checkbox input "true"
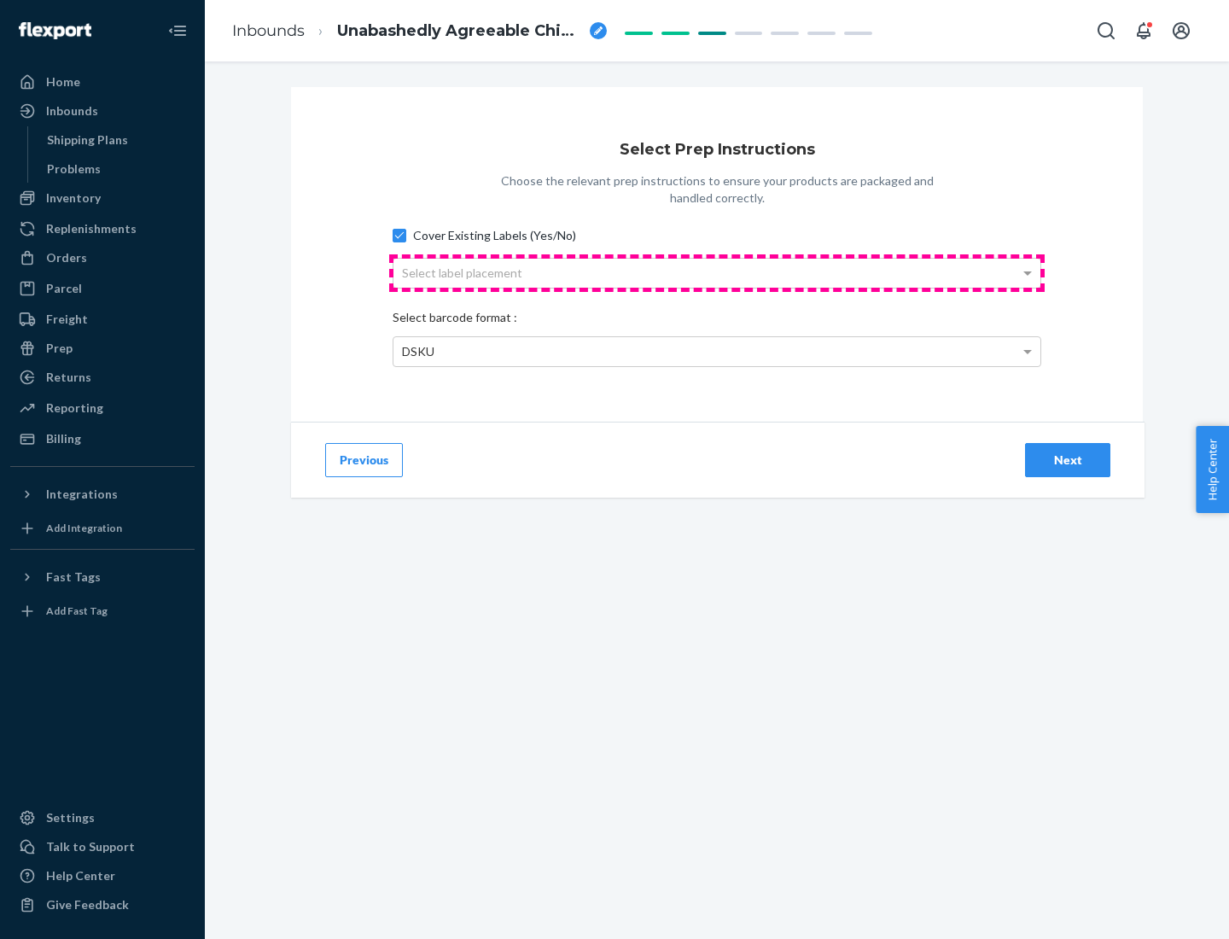
click at [717, 272] on div "Select label placement" at bounding box center [717, 273] width 647 height 29
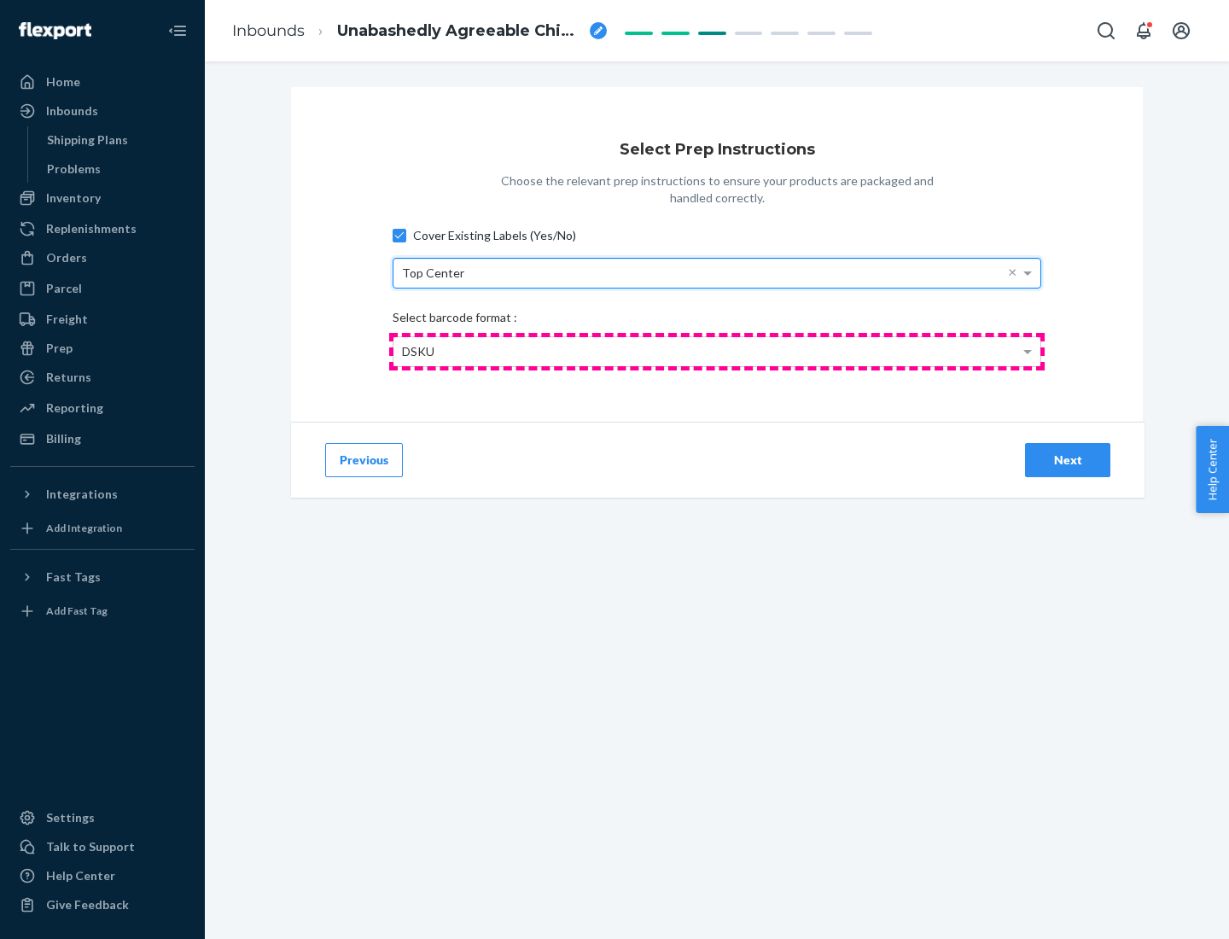
click at [717, 351] on div "DSKU" at bounding box center [717, 351] width 647 height 29
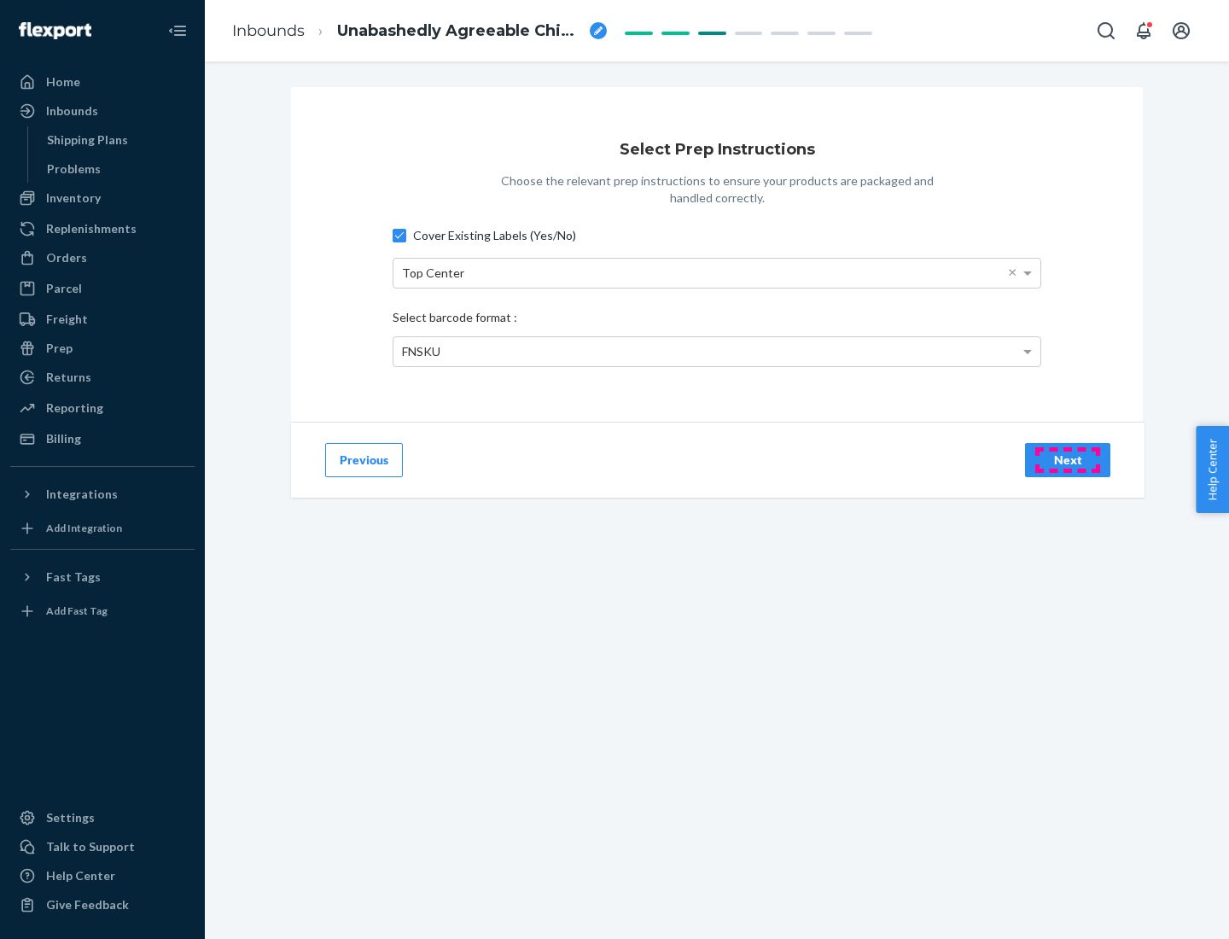
click at [1068, 459] on div "Next" at bounding box center [1068, 460] width 56 height 17
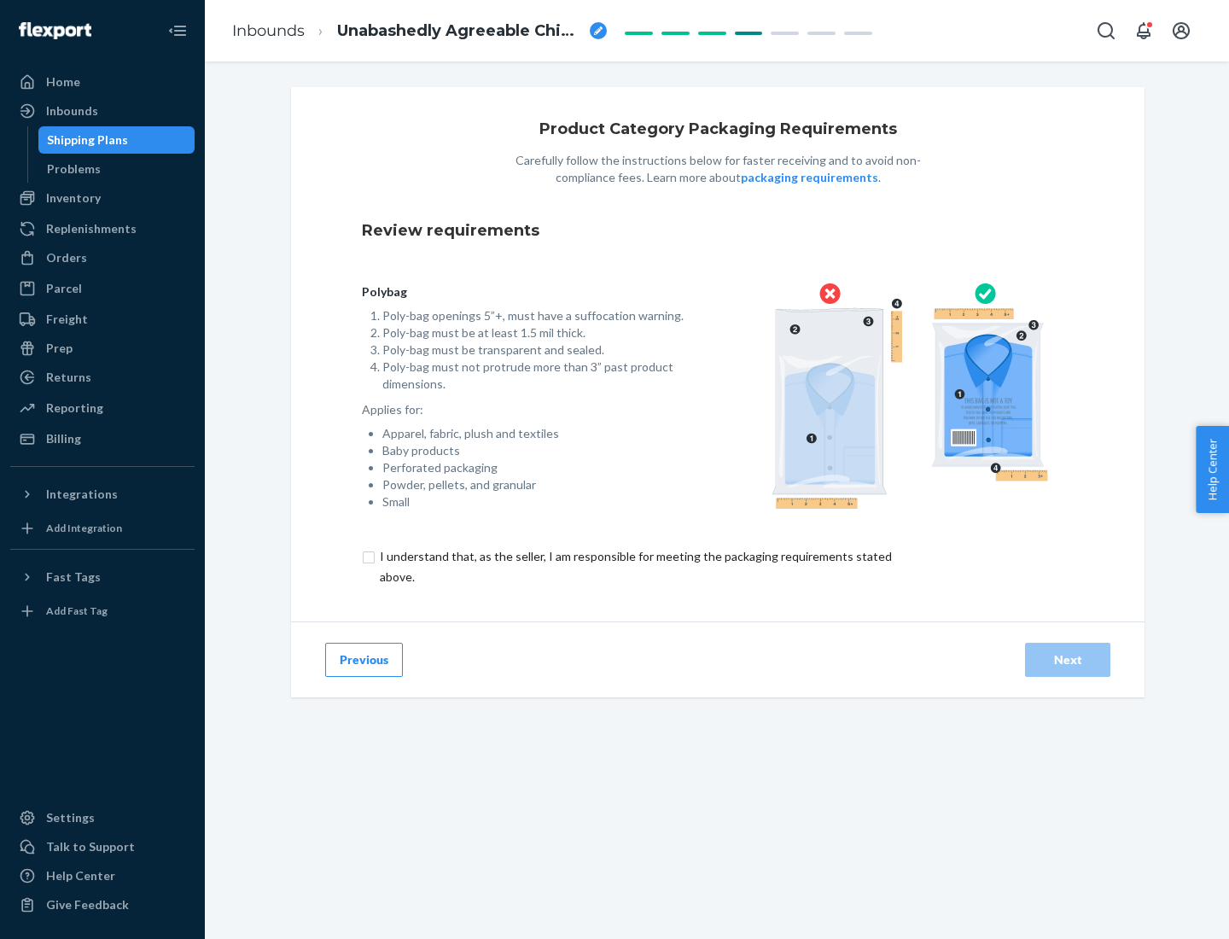
click at [634, 566] on input "checkbox" at bounding box center [646, 566] width 568 height 41
checkbox input "true"
click at [1068, 659] on div "Next" at bounding box center [1068, 659] width 56 height 17
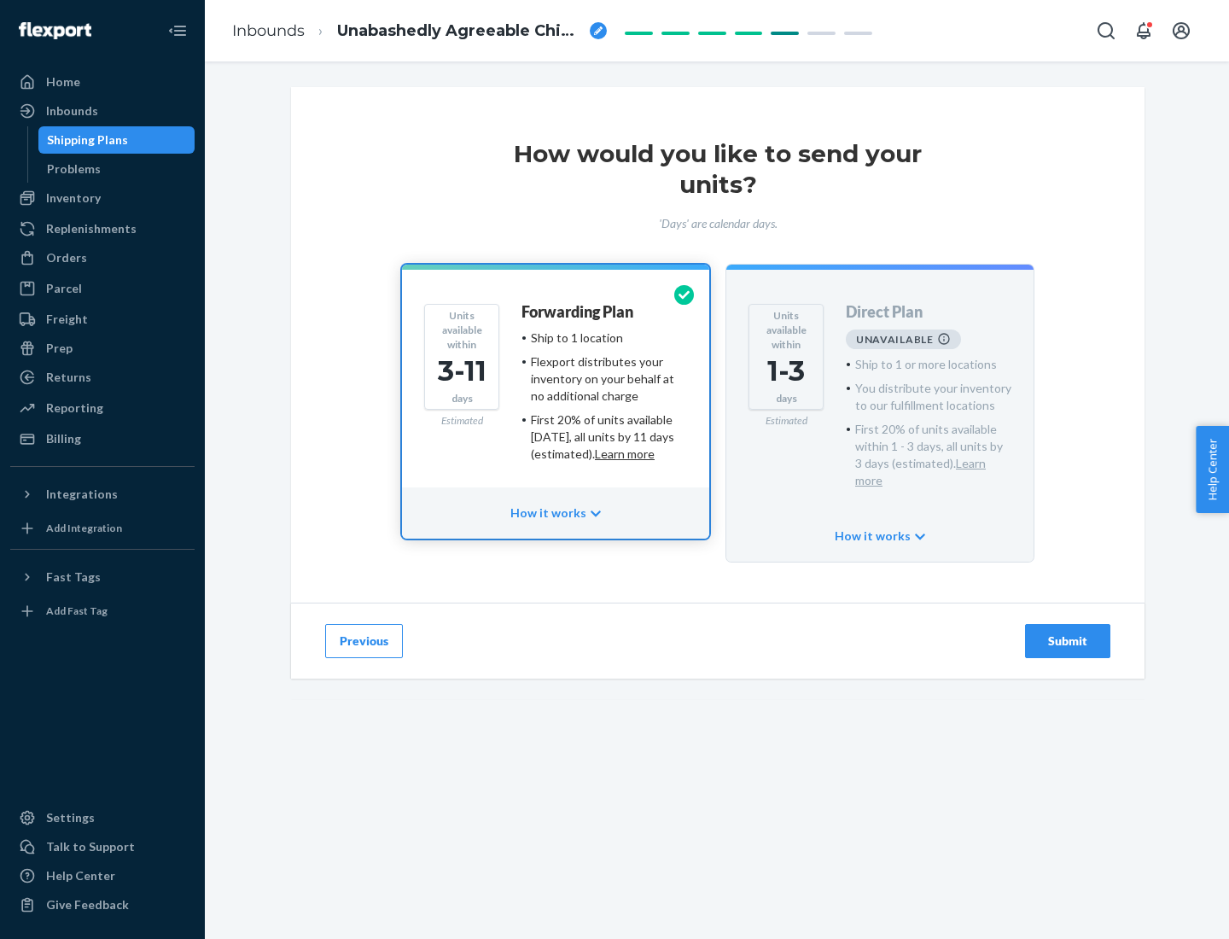
click at [579, 312] on h4 "Forwarding Plan" at bounding box center [578, 312] width 112 height 17
click at [1068, 633] on div "Submit" at bounding box center [1068, 641] width 56 height 17
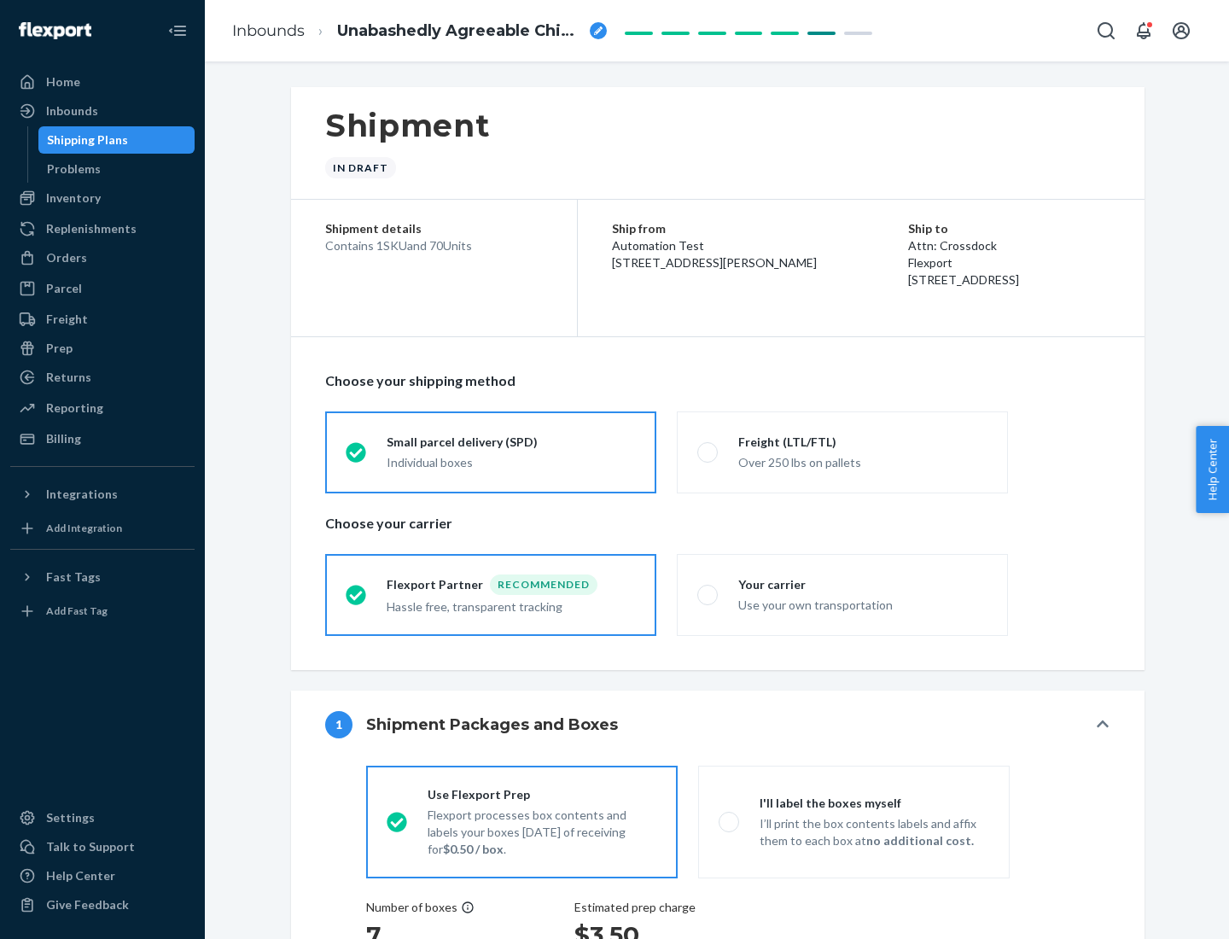
radio input "true"
radio input "false"
radio input "true"
radio input "false"
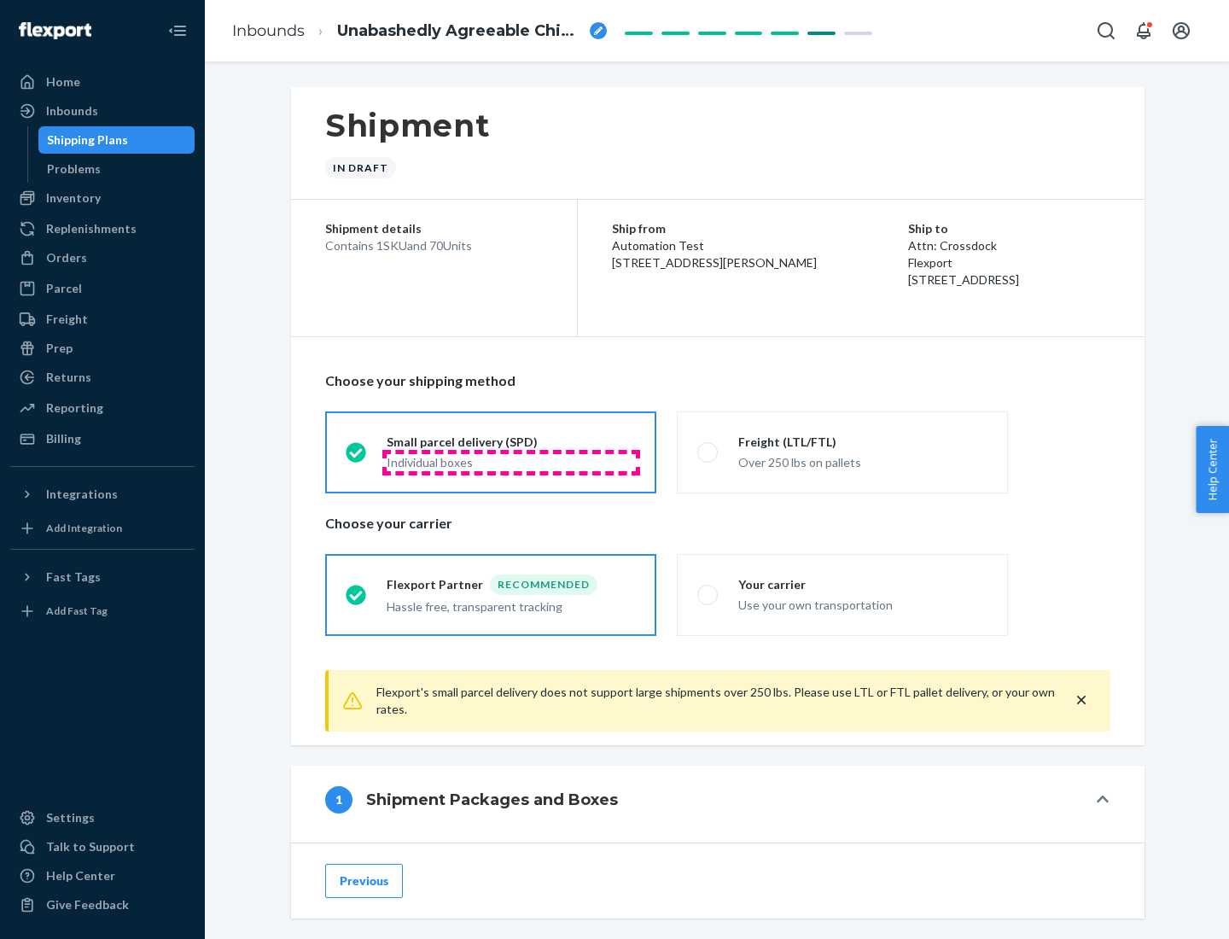
click at [511, 462] on div "Individual boxes" at bounding box center [511, 462] width 249 height 17
click at [357, 458] on input "Small parcel delivery (SPD) Individual boxes" at bounding box center [351, 452] width 11 height 11
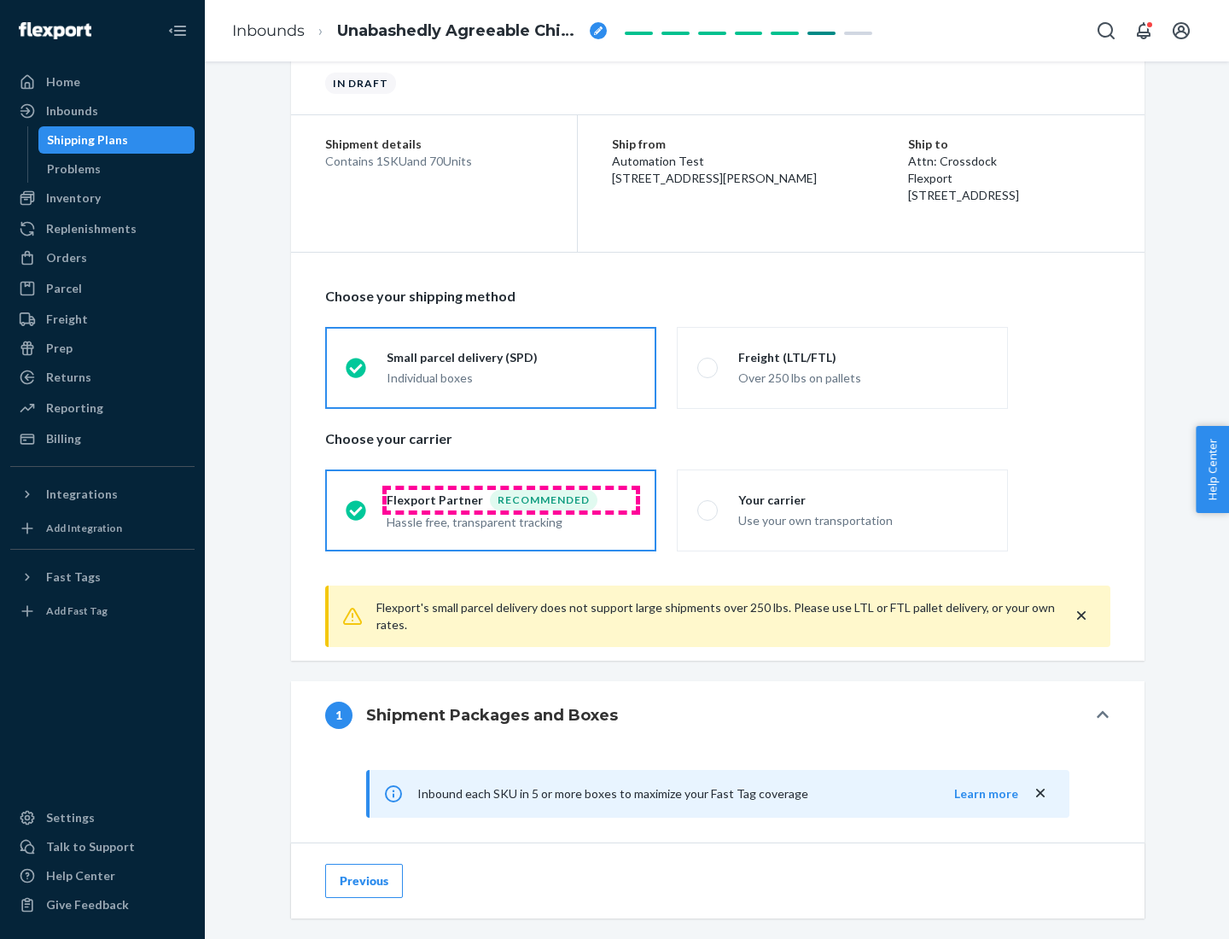
click at [511, 499] on div "Recommended" at bounding box center [544, 500] width 108 height 20
click at [357, 505] on input "Flexport Partner Recommended Hassle free, transparent tracking" at bounding box center [351, 510] width 11 height 11
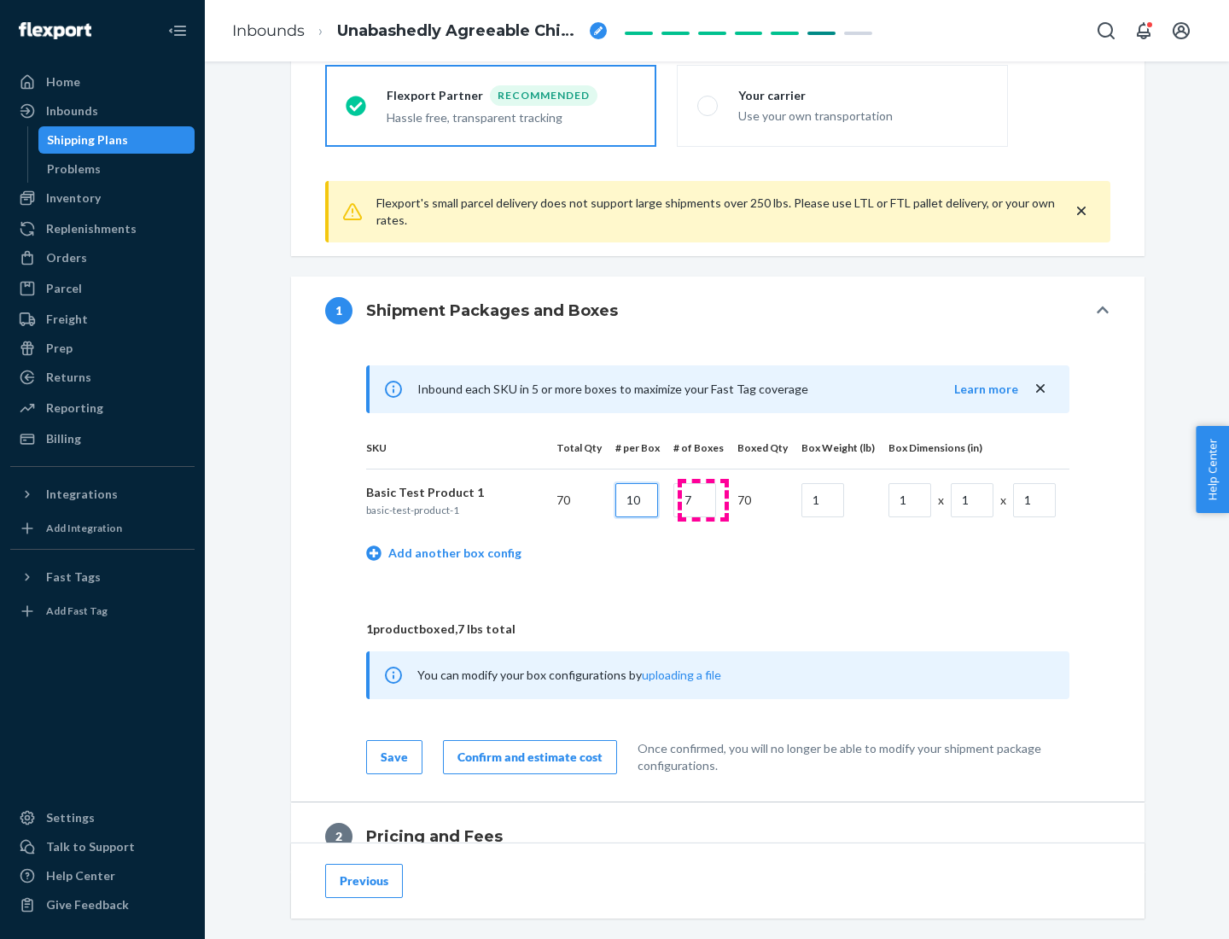
type input "10"
type input "7"
type input "1"
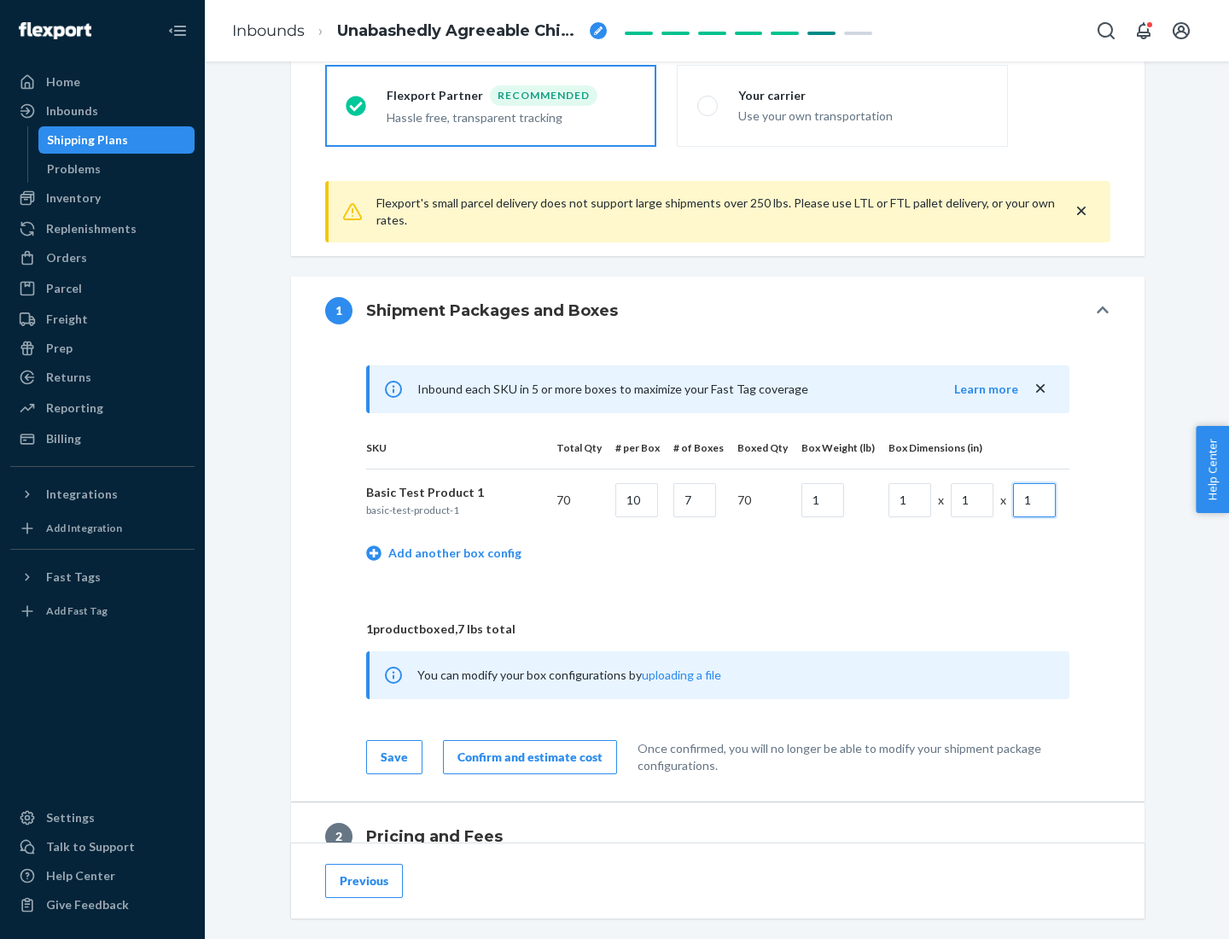
scroll to position [746, 0]
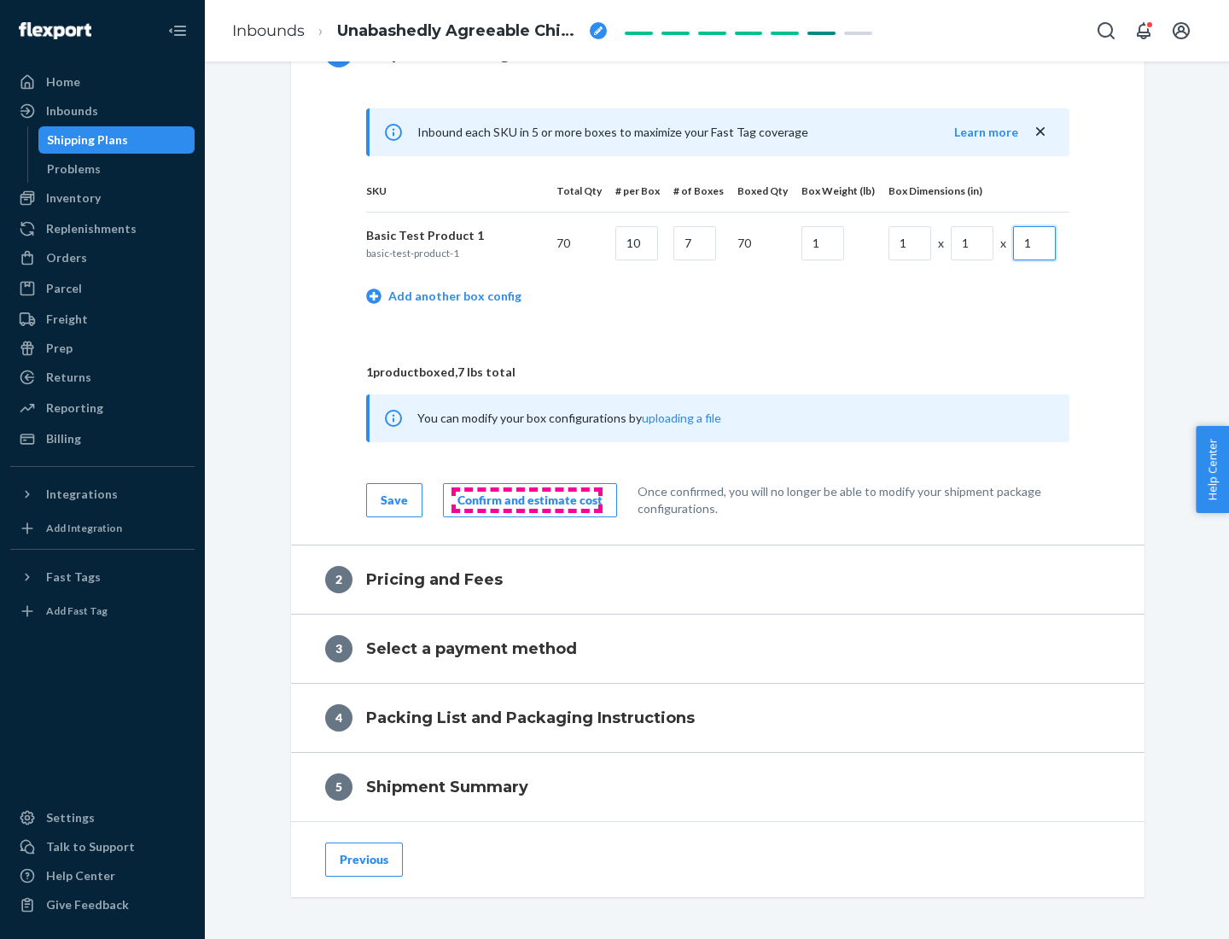
type input "1"
click at [527, 499] on div "Confirm and estimate cost" at bounding box center [530, 500] width 145 height 17
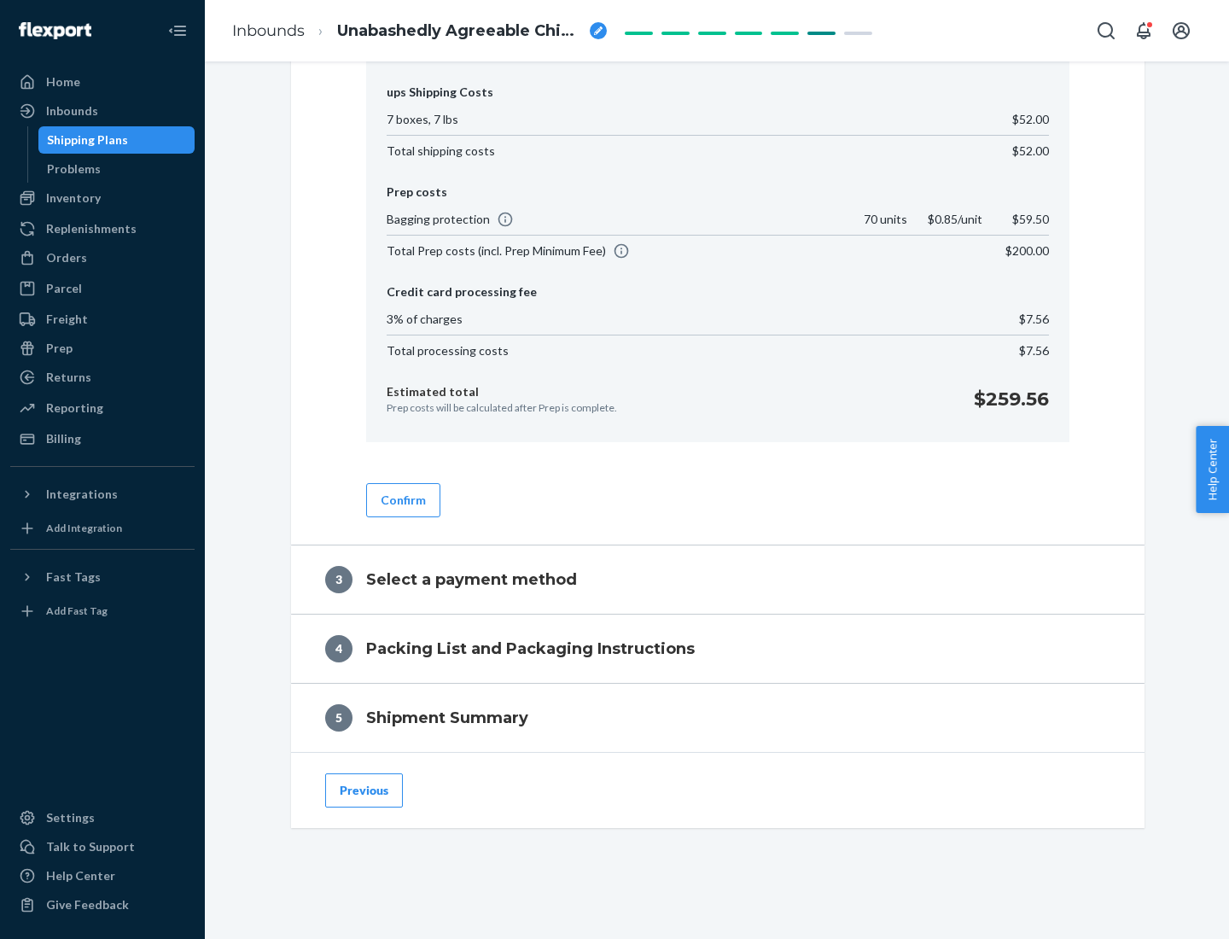
click at [402, 499] on button "Confirm" at bounding box center [403, 500] width 74 height 34
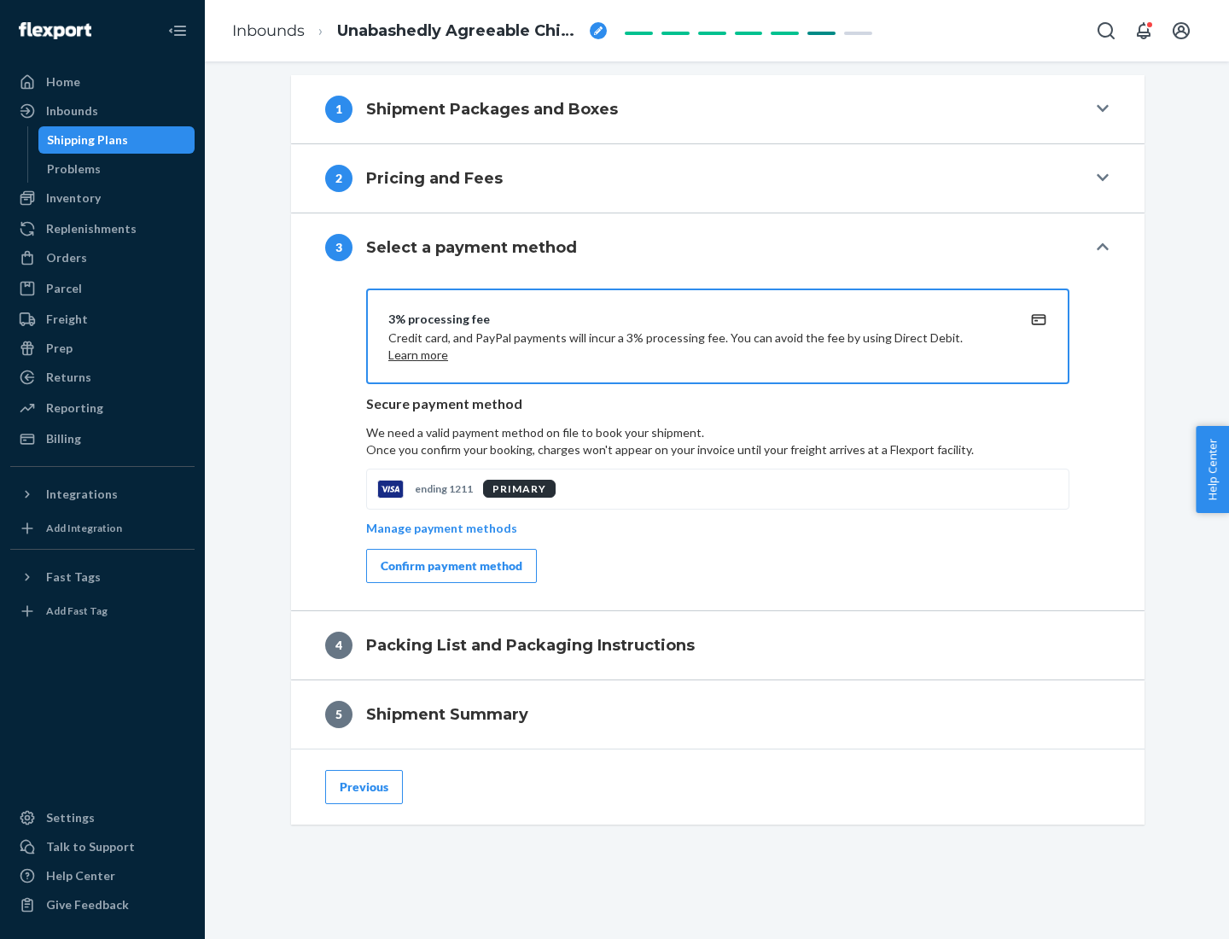
click at [450, 566] on div "Confirm payment method" at bounding box center [452, 566] width 142 height 17
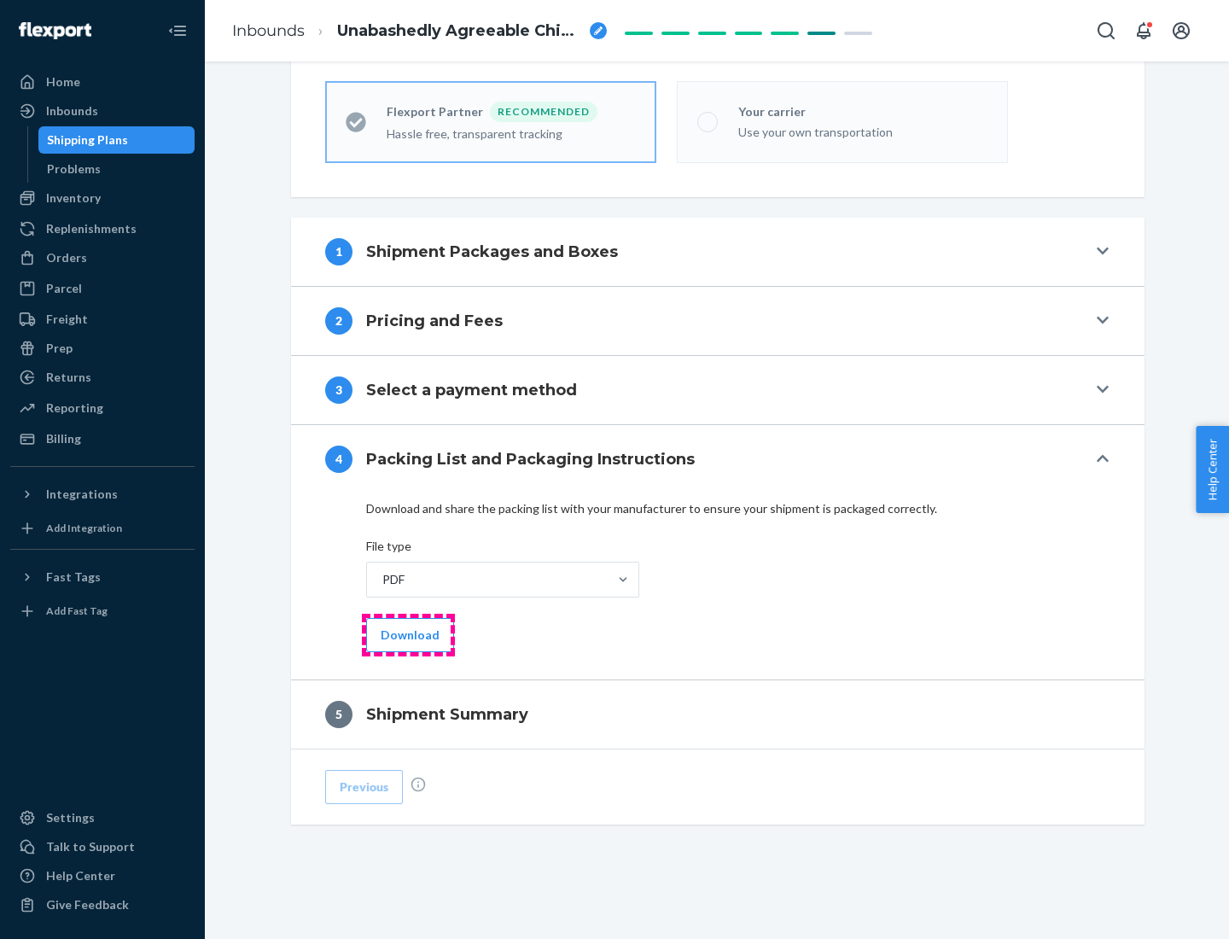
click at [408, 634] on button "Download" at bounding box center [410, 635] width 88 height 34
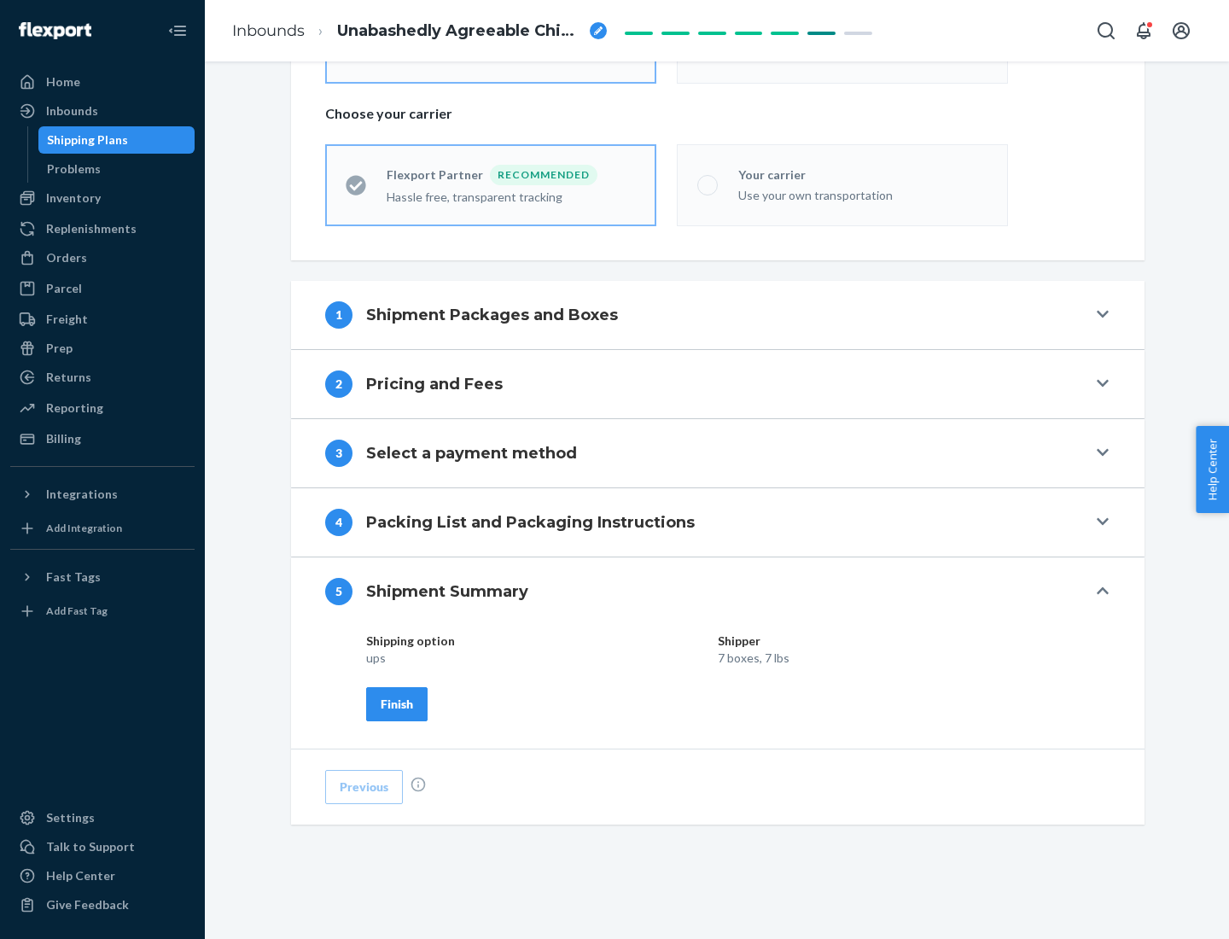
scroll to position [410, 0]
